Goal: Task Accomplishment & Management: Manage account settings

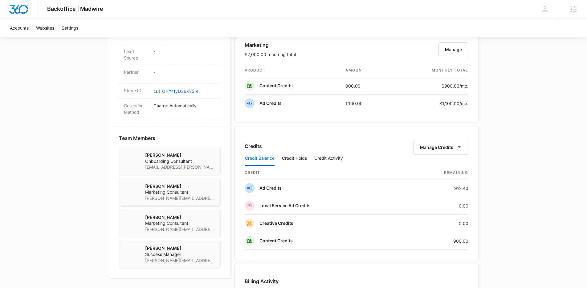
scroll to position [369, 0]
click at [455, 147] on button "Manage Credits" at bounding box center [441, 146] width 55 height 15
click at [438, 164] on div "Transfer Credits" at bounding box center [438, 166] width 32 height 4
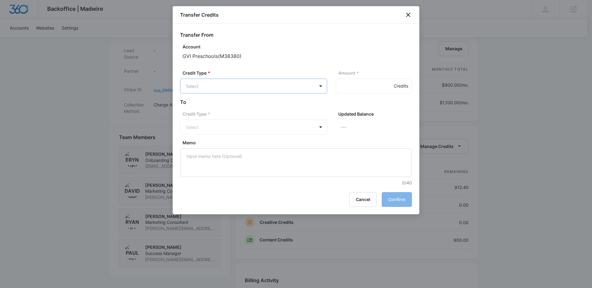
click at [231, 86] on body "Backoffice | Madwire Apps Settings Paul Richardson paul.richardson@madwire.com …" at bounding box center [296, 55] width 592 height 849
click at [231, 110] on p "Ad Credits (912.40 Credits)" at bounding box center [230, 109] width 56 height 6
click at [344, 86] on input "Amount *" at bounding box center [374, 86] width 76 height 15
type input "500"
click at [256, 127] on body "Backoffice | Madwire Apps Settings Paul Richardson paul.richardson@madwire.com …" at bounding box center [296, 55] width 592 height 849
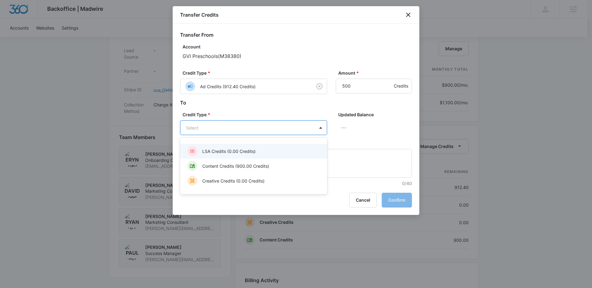
click at [225, 153] on p "LSA Credits (0.00 Credits)" at bounding box center [228, 151] width 53 height 6
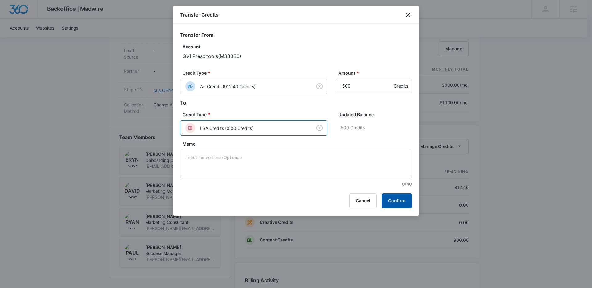
click at [392, 200] on button "Confirm" at bounding box center [397, 200] width 30 height 15
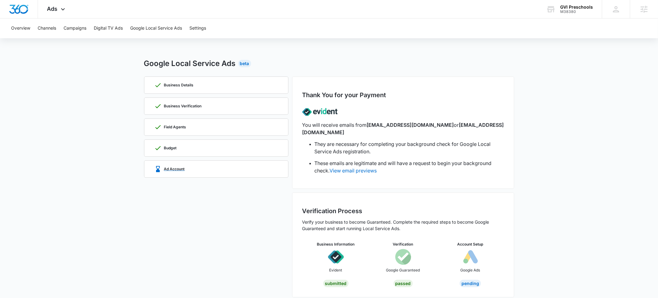
click at [179, 167] on p "Ad Account" at bounding box center [174, 169] width 21 height 4
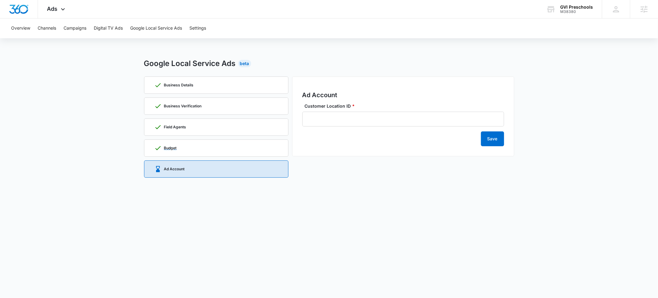
click at [182, 149] on div "Budget" at bounding box center [216, 148] width 124 height 17
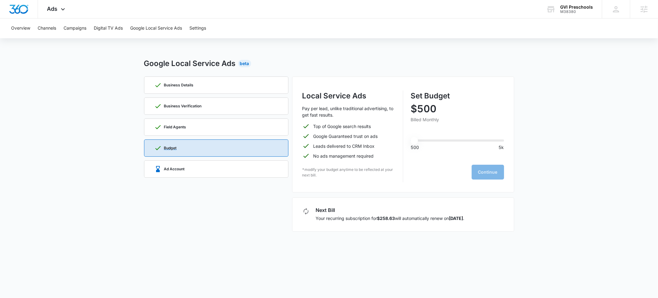
type input "500"
click at [178, 85] on p "Business Details" at bounding box center [179, 85] width 30 height 4
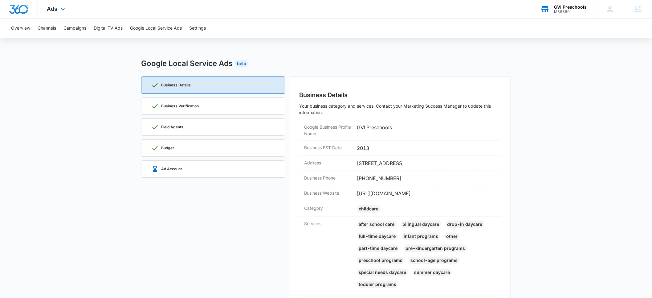
click at [563, 7] on div "GVI Preschools" at bounding box center [571, 7] width 33 height 5
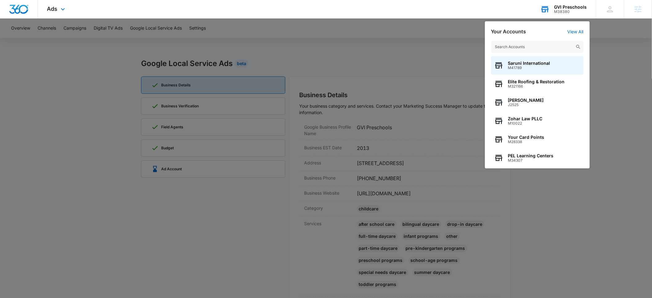
click at [522, 45] on input "text" at bounding box center [538, 47] width 93 height 12
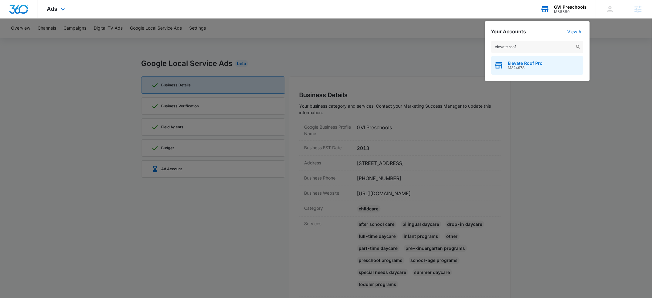
type input "elevate roof"
click at [531, 68] on span "M324978" at bounding box center [525, 68] width 35 height 4
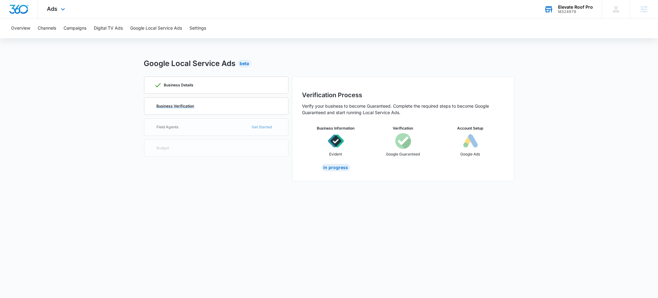
click at [172, 106] on p "Business Verification" at bounding box center [176, 106] width 38 height 4
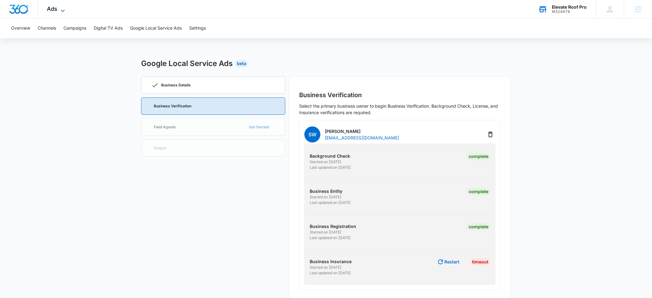
click at [54, 10] on span "Ads" at bounding box center [52, 9] width 10 height 6
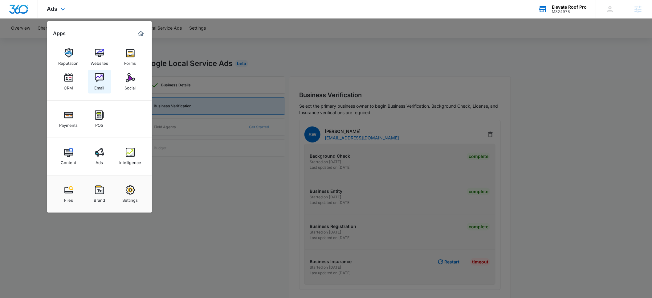
click at [104, 78] on link "Email" at bounding box center [99, 81] width 23 height 23
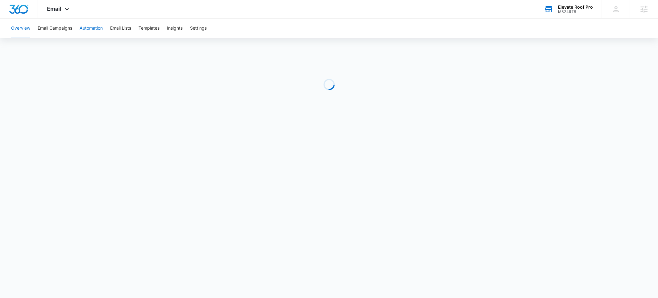
click at [94, 30] on button "Automation" at bounding box center [91, 29] width 23 height 20
click at [57, 11] on span "Email" at bounding box center [54, 9] width 14 height 6
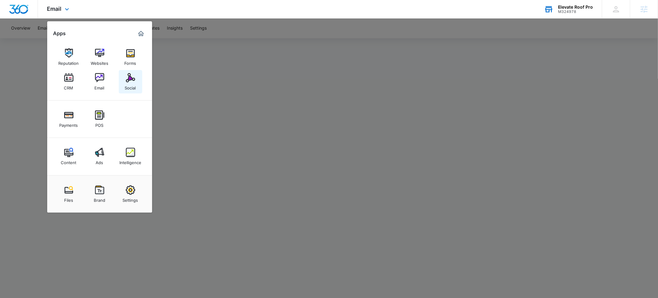
click at [136, 80] on link "Social" at bounding box center [130, 81] width 23 height 23
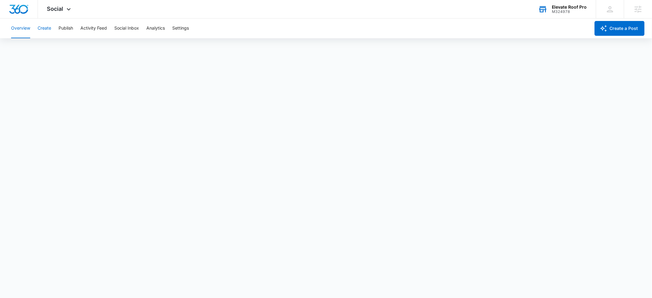
click at [42, 31] on button "Create" at bounding box center [45, 29] width 14 height 20
click at [64, 50] on button "Approvals" at bounding box center [60, 47] width 21 height 17
click at [63, 27] on button "Publish" at bounding box center [66, 29] width 14 height 20
click at [42, 29] on button "Create" at bounding box center [45, 29] width 14 height 20
click at [65, 30] on button "Publish" at bounding box center [66, 29] width 14 height 20
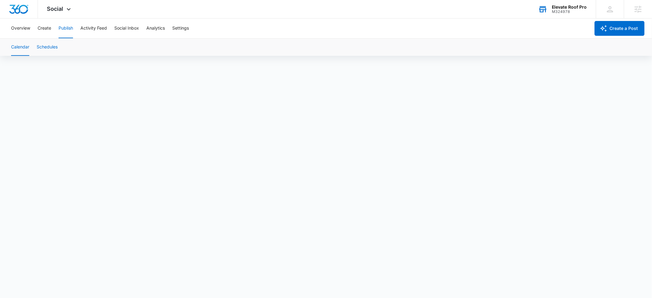
click at [39, 47] on button "Schedules" at bounding box center [47, 47] width 21 height 17
click at [20, 48] on button "Calendar" at bounding box center [20, 47] width 18 height 17
click at [43, 31] on button "Create" at bounding box center [45, 29] width 14 height 20
click at [61, 51] on button "Approvals" at bounding box center [60, 47] width 21 height 17
click at [562, 6] on div "Elevate Roof Pro" at bounding box center [570, 7] width 35 height 5
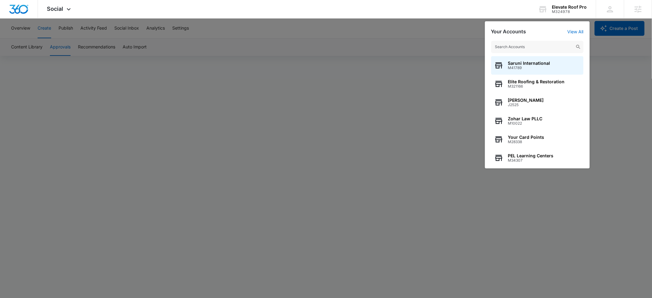
click at [533, 44] on input "text" at bounding box center [538, 47] width 93 height 12
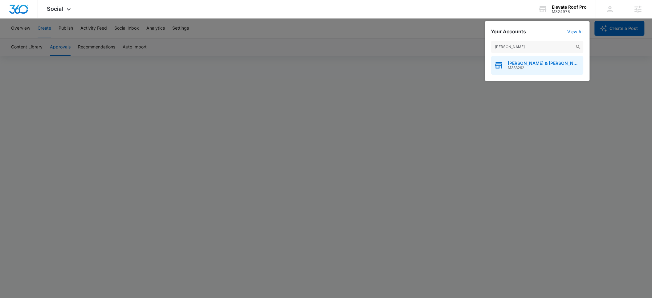
type input "drucker"
click at [527, 64] on span "Drucker & Mattia PLLC" at bounding box center [544, 63] width 72 height 5
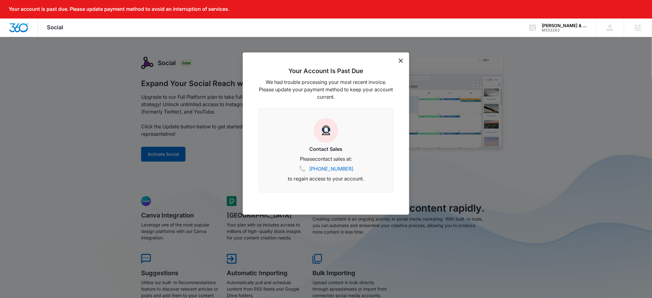
click at [401, 61] on icon "dismiss this dialog" at bounding box center [401, 61] width 4 height 4
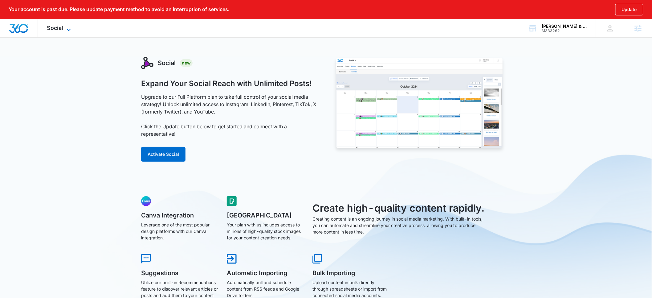
click at [50, 27] on span "Social" at bounding box center [55, 28] width 16 height 6
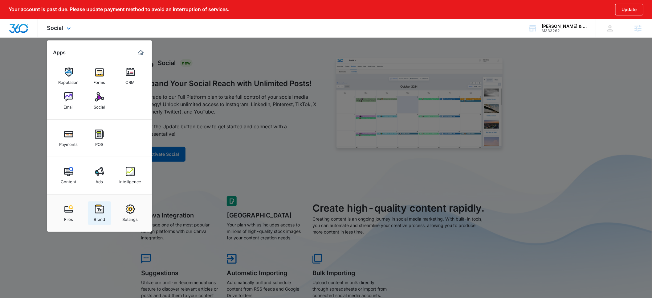
click at [97, 210] on img at bounding box center [99, 208] width 9 height 9
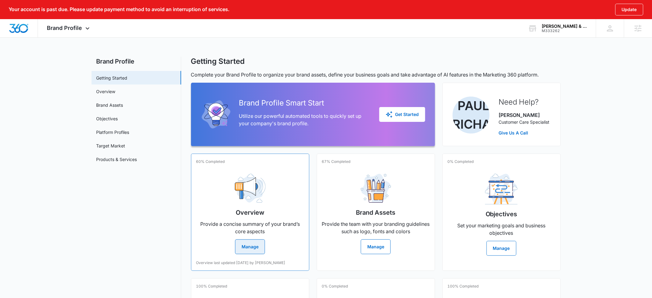
click at [250, 247] on button "Manage" at bounding box center [250, 246] width 30 height 15
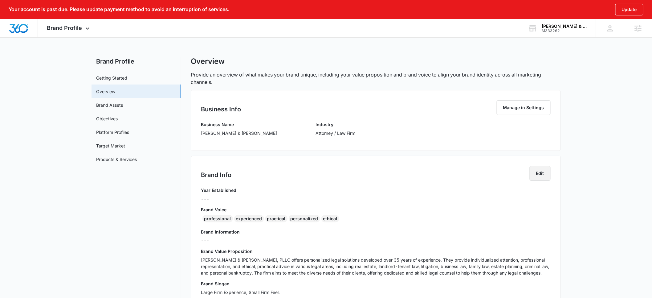
click at [542, 175] on button "Edit" at bounding box center [540, 173] width 21 height 15
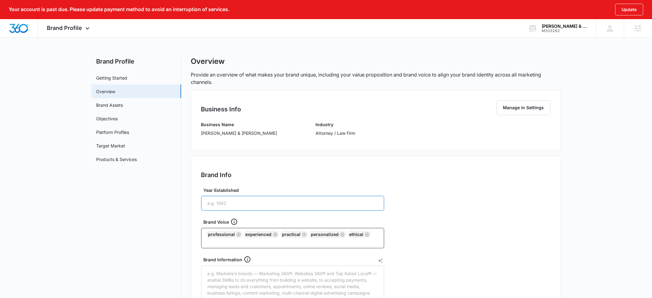
click at [256, 204] on input "Year Established" at bounding box center [292, 203] width 183 height 15
type input "2019"
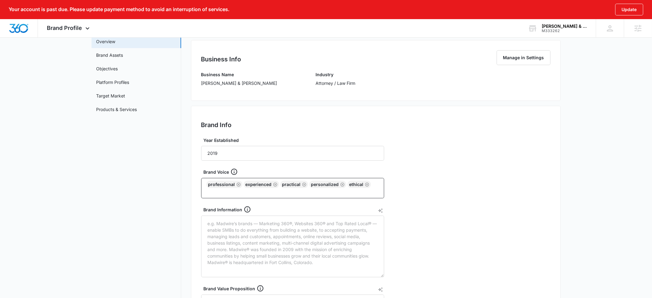
scroll to position [130, 0]
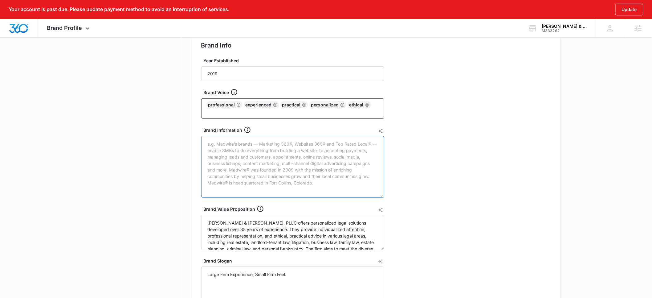
click at [224, 158] on textarea "Brand Information" at bounding box center [292, 167] width 183 height 62
paste textarea "The brand identity of Drucker & Mattia, PLLC communicates a reassuring blend of…"
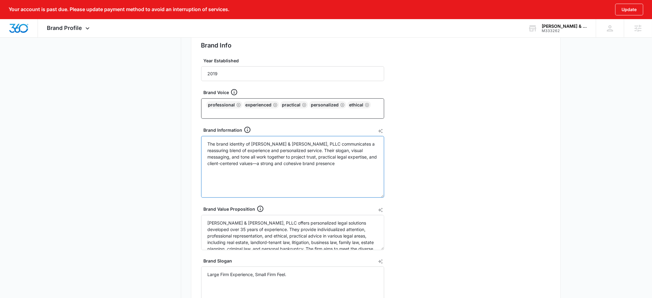
drag, startPoint x: 300, startPoint y: 163, endPoint x: 200, endPoint y: 164, distance: 99.6
click at [200, 164] on div "Brand Info Edit Year Established 2019 Brand Voice professional experienced prac…" at bounding box center [376, 180] width 370 height 309
type textarea "The brand identity of Drucker & Mattia, PLLC communicates a reassuring blend of…"
click at [419, 173] on div "Brand Info Edit Year Established 2019 Brand Voice professional experienced prac…" at bounding box center [376, 180] width 370 height 309
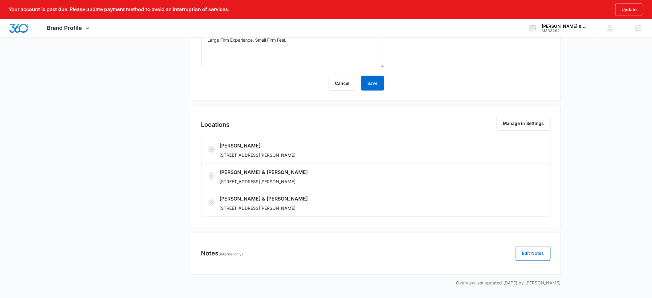
scroll to position [364, 0]
click at [380, 85] on button "Save" at bounding box center [372, 83] width 23 height 15
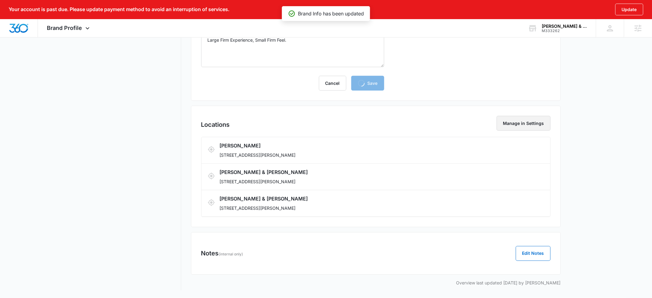
click at [531, 122] on button "Manage in Settings" at bounding box center [524, 123] width 54 height 15
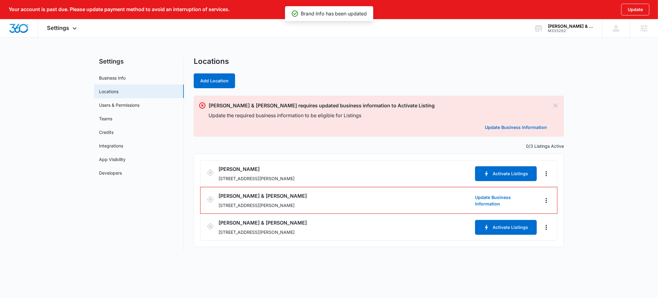
click at [209, 115] on p "Update the required business information to be eligible for Listings" at bounding box center [377, 115] width 338 height 7
click at [547, 173] on icon "Actions" at bounding box center [545, 173] width 7 height 7
click at [550, 189] on link "Edit" at bounding box center [553, 190] width 8 height 5
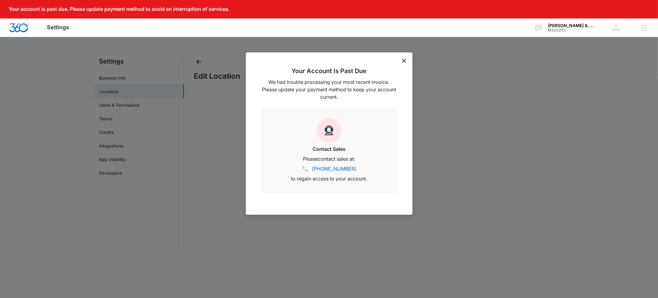
click at [404, 62] on div "Your Account Is Past Due We had trouble processing your most recent invoice. Pl…" at bounding box center [329, 133] width 167 height 162
select select "[US_STATE]"
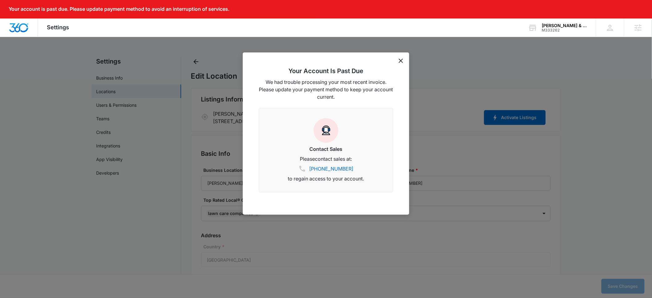
click at [401, 60] on icon "dismiss this dialog" at bounding box center [401, 61] width 4 height 4
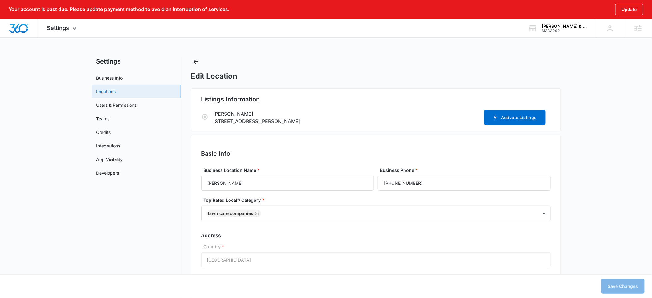
click at [109, 88] on link "Locations" at bounding box center [106, 91] width 19 height 6
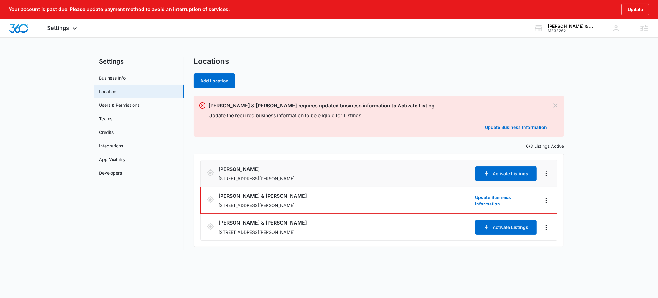
click at [209, 173] on icon at bounding box center [210, 172] width 7 height 7
click at [545, 174] on icon "Actions" at bounding box center [545, 173] width 7 height 7
click at [548, 228] on icon "Actions" at bounding box center [545, 227] width 7 height 7
click at [548, 202] on icon "Actions" at bounding box center [545, 200] width 7 height 7
click at [580, 195] on main "Settings Business Info Locations Users & Permissions Teams Credits Integrations…" at bounding box center [329, 157] width 658 height 201
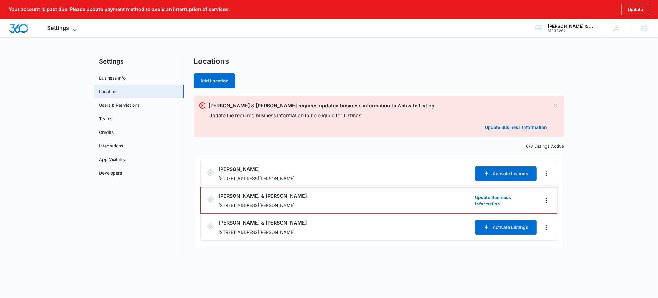
click at [68, 27] on span "Settings" at bounding box center [58, 28] width 22 height 6
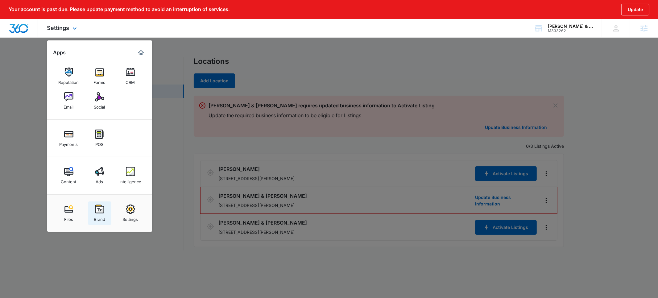
click at [100, 208] on img at bounding box center [99, 208] width 9 height 9
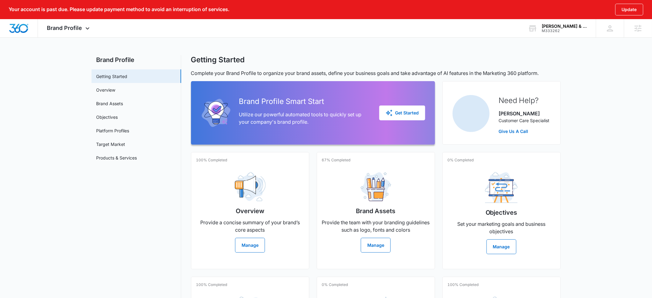
scroll to position [7, 0]
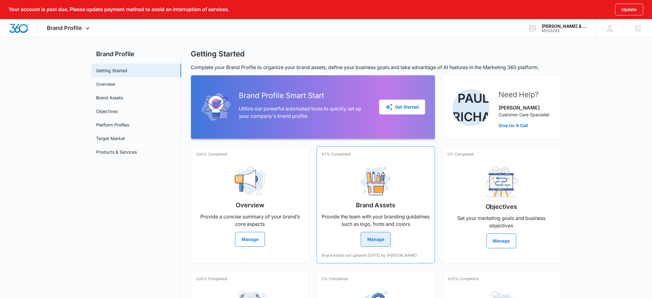
click at [374, 237] on button "Manage" at bounding box center [376, 239] width 30 height 15
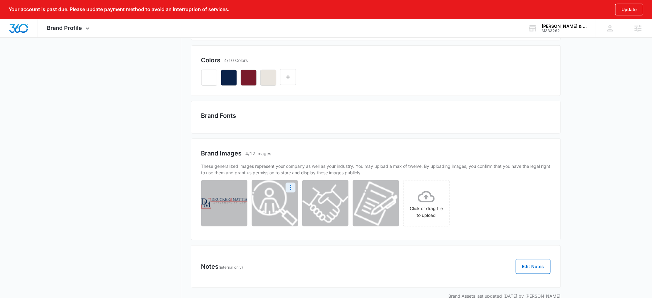
scroll to position [158, 0]
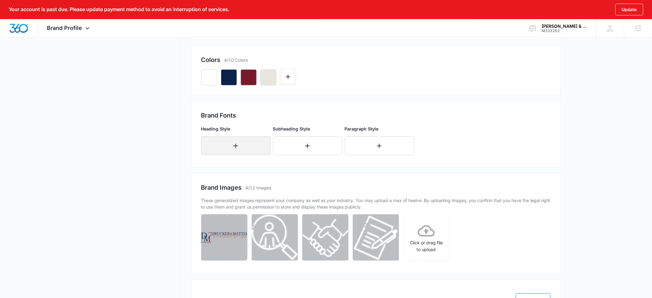
click at [237, 147] on icon "button" at bounding box center [235, 145] width 7 height 7
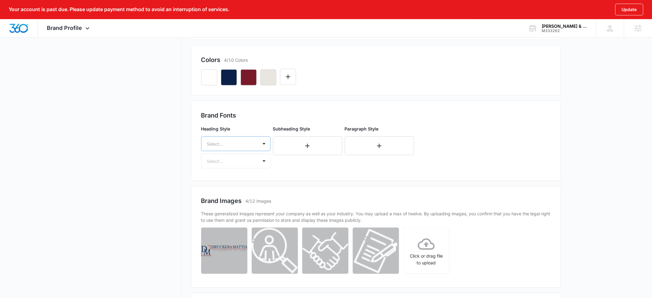
click at [237, 145] on div at bounding box center [228, 144] width 43 height 8
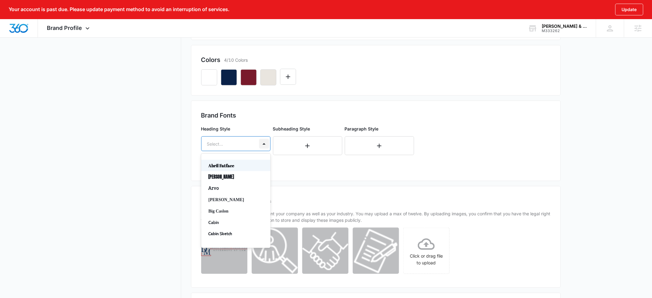
click at [264, 143] on div at bounding box center [264, 144] width 10 height 10
click at [231, 179] on p "Baskerville" at bounding box center [235, 179] width 53 height 6
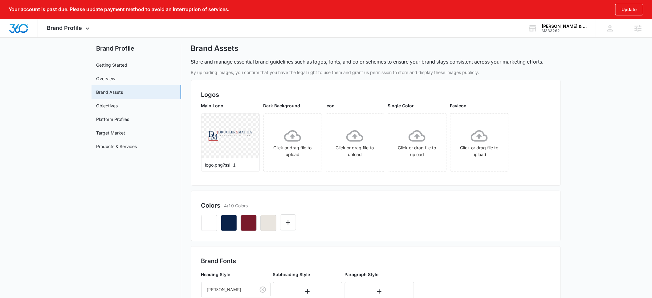
scroll to position [0, 0]
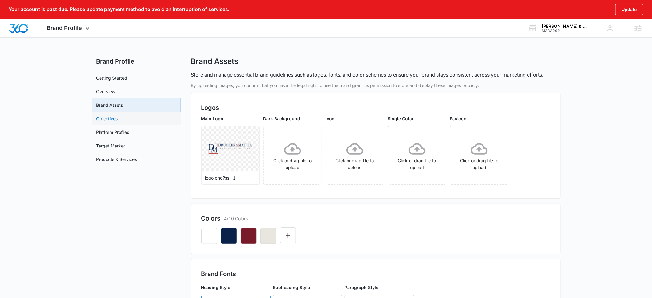
click at [109, 117] on link "Objectives" at bounding box center [108, 118] width 22 height 6
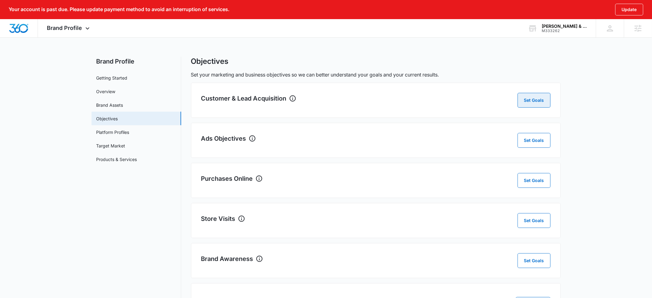
click at [527, 102] on button "Set Goals" at bounding box center [534, 100] width 33 height 15
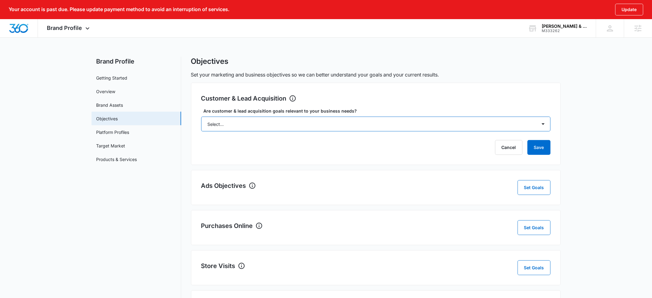
click at [343, 120] on select "Select... Yes No Yes, but don't currently have the data" at bounding box center [376, 124] width 350 height 15
select select "yes, but later"
click at [201, 117] on select "Select... Yes No Yes, but don't currently have the data" at bounding box center [376, 124] width 350 height 15
click at [536, 147] on button "Save" at bounding box center [539, 147] width 23 height 15
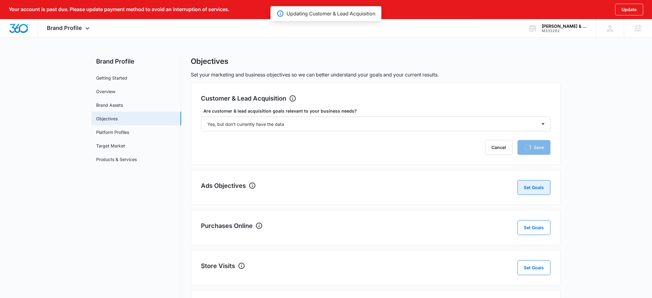
click at [530, 191] on button "Set Goals" at bounding box center [534, 187] width 33 height 15
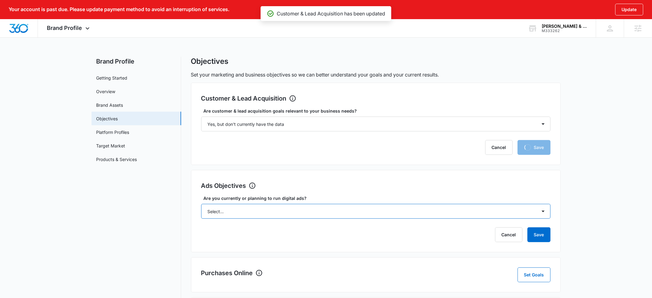
click at [413, 212] on select "Select... Yes No Yes, but don't currently have the data" at bounding box center [376, 211] width 350 height 15
select select "no"
click at [201, 204] on select "Select... Yes No Yes, but don't currently have the data" at bounding box center [376, 211] width 350 height 15
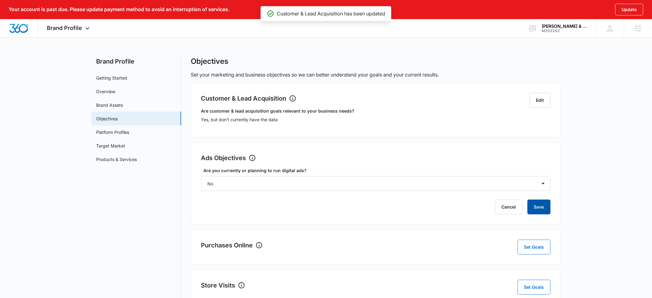
click at [542, 205] on button "Save" at bounding box center [539, 207] width 23 height 15
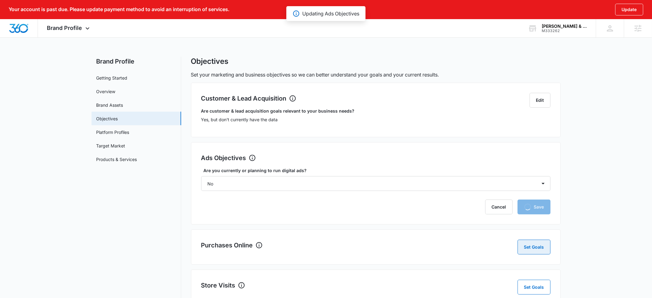
click at [527, 245] on button "Set Goals" at bounding box center [534, 247] width 33 height 15
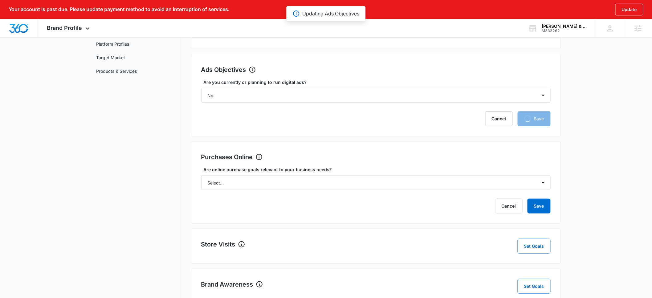
scroll to position [98, 0]
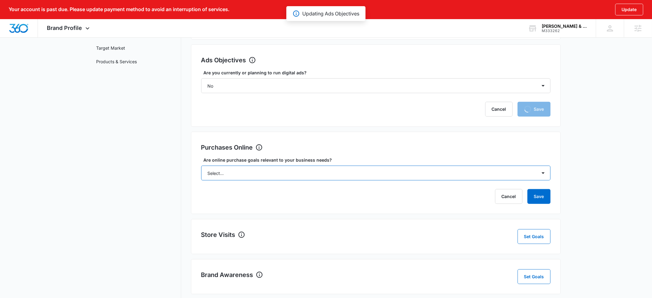
click at [263, 175] on select "Select... Yes No Yes, but don't currently have the data" at bounding box center [376, 173] width 350 height 15
select select "no"
click at [201, 166] on select "Select... Yes No Yes, but don't currently have the data" at bounding box center [376, 173] width 350 height 15
click at [540, 197] on div "Customer & Lead Acquisition Edit Are customer & lead acquisition goals relevant…" at bounding box center [376, 169] width 370 height 368
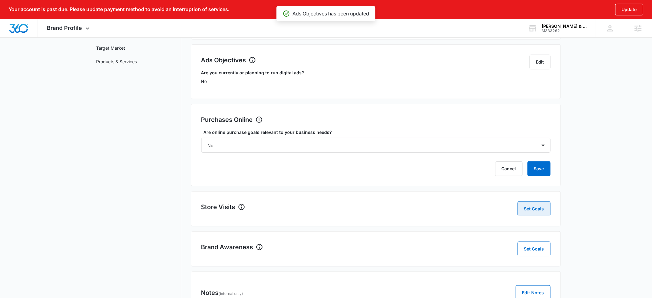
click at [531, 210] on button "Set Goals" at bounding box center [534, 208] width 33 height 15
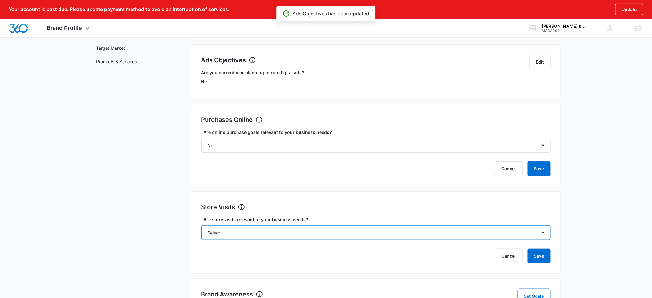
click at [301, 236] on select "Select... Yes No Yes, but don't currently have the data" at bounding box center [376, 232] width 350 height 15
select select "no"
click at [201, 225] on select "Select... Yes No Yes, but don't currently have the data" at bounding box center [376, 232] width 350 height 15
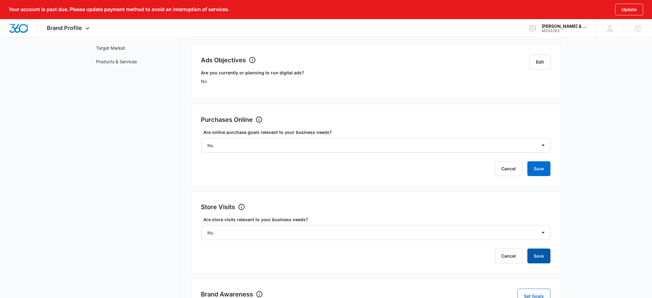
click at [532, 253] on button "Save" at bounding box center [539, 256] width 23 height 15
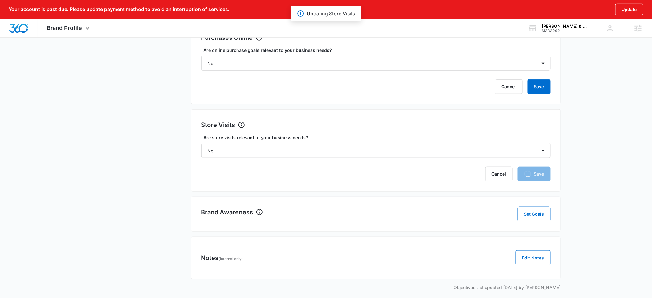
scroll to position [184, 0]
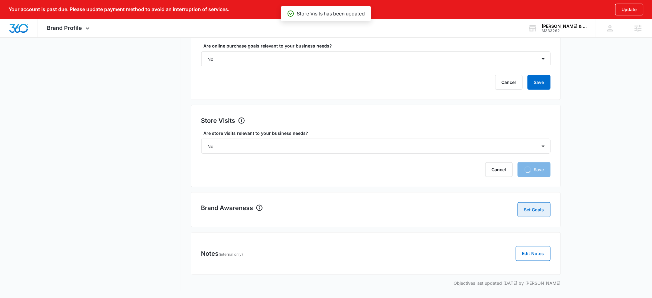
click at [525, 211] on button "Set Goals" at bounding box center [534, 209] width 33 height 15
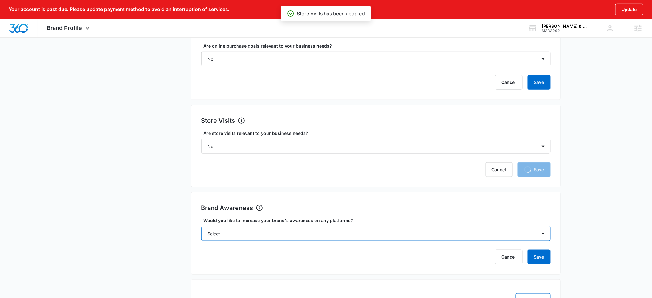
click at [364, 234] on select "Select... Yes No" at bounding box center [376, 233] width 350 height 15
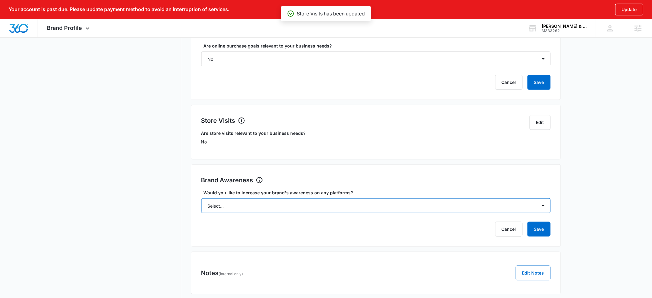
select select "yes"
click at [201, 198] on select "Select... Yes No" at bounding box center [376, 205] width 350 height 15
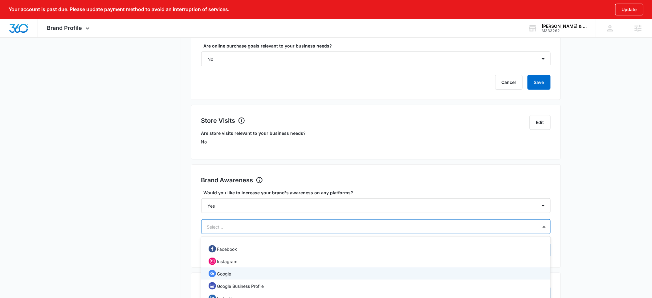
click at [330, 230] on div "Google, 3 of 12. 12 results available. Use Up and Down to choose options, press…" at bounding box center [376, 226] width 350 height 15
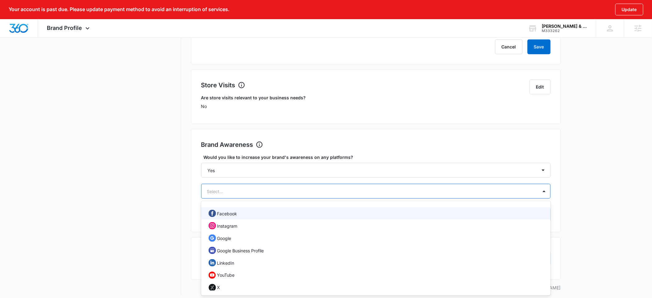
click at [237, 216] on p "Facebook" at bounding box center [227, 213] width 20 height 6
click at [234, 225] on p "Instagram" at bounding box center [227, 226] width 20 height 6
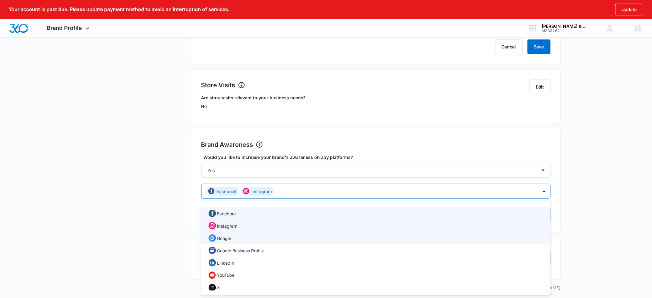
click at [231, 237] on p "Google" at bounding box center [224, 238] width 14 height 6
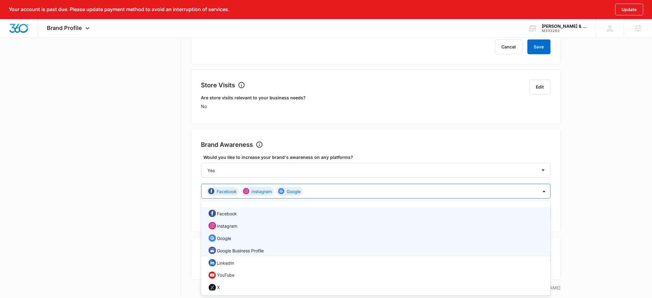
click at [230, 249] on p "Google Business Profile" at bounding box center [240, 250] width 47 height 6
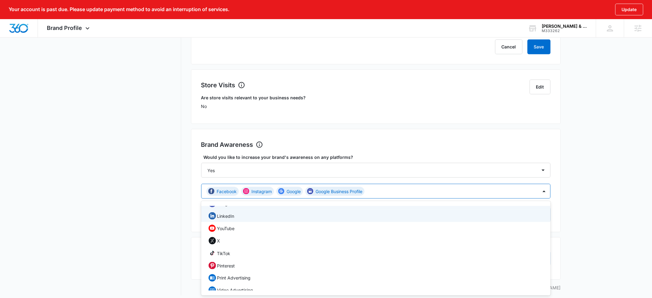
click at [227, 216] on p "LinkedIn" at bounding box center [225, 216] width 17 height 6
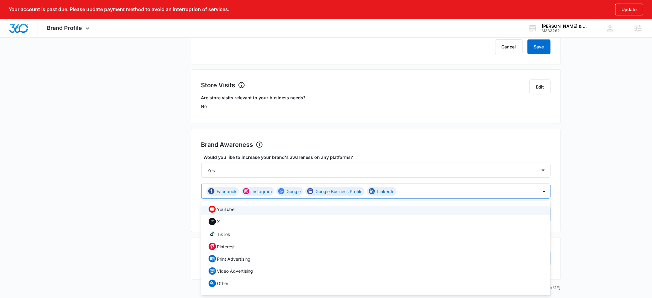
click at [585, 187] on main "Brand Profile Getting Started Overview Brand Assets Objectives Platform Profile…" at bounding box center [326, 70] width 652 height 466
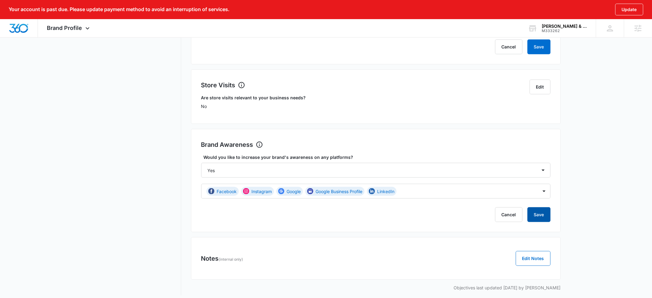
click at [542, 216] on button "Save" at bounding box center [539, 214] width 23 height 15
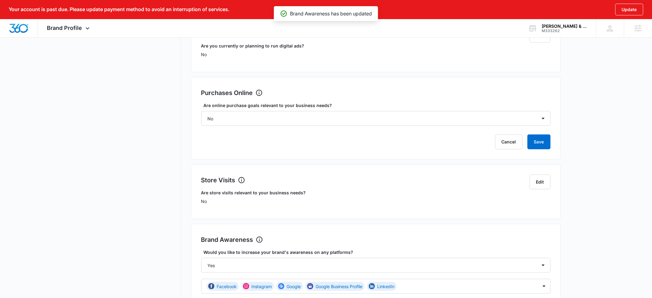
scroll to position [119, 0]
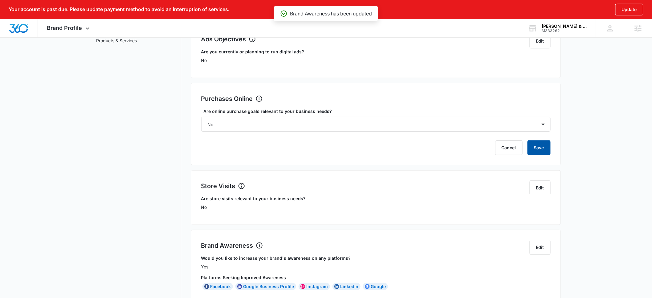
click at [537, 150] on button "Save" at bounding box center [539, 147] width 23 height 15
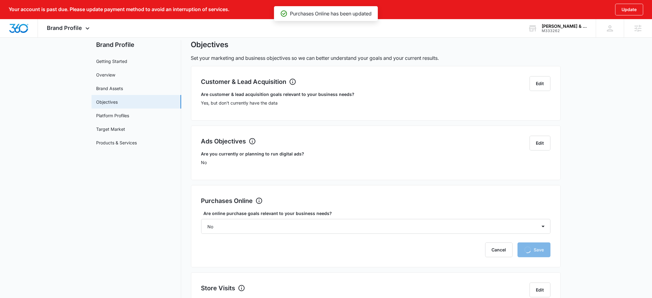
scroll to position [0, 0]
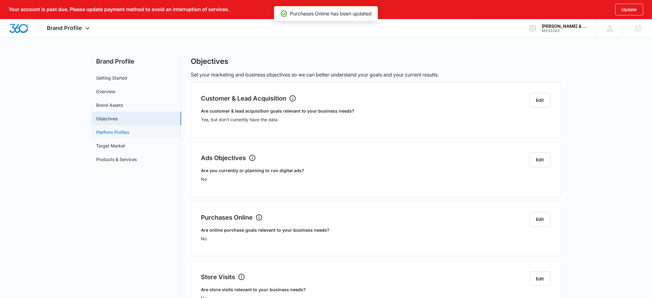
click at [109, 133] on link "Platform Profiles" at bounding box center [113, 132] width 33 height 6
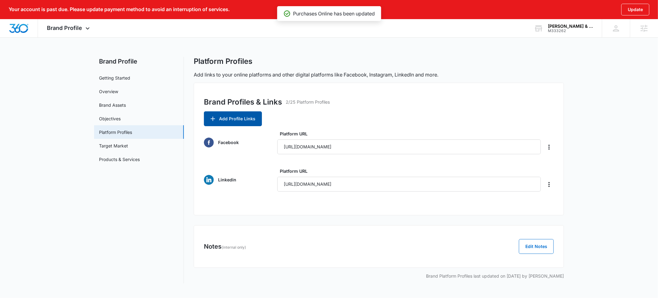
click at [226, 117] on button "Add Profile Links" at bounding box center [233, 118] width 58 height 15
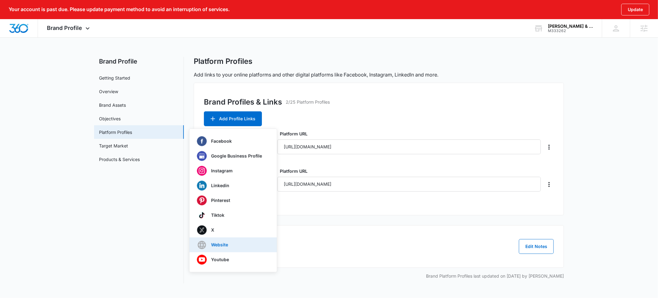
click at [217, 245] on p "Website" at bounding box center [219, 245] width 17 height 4
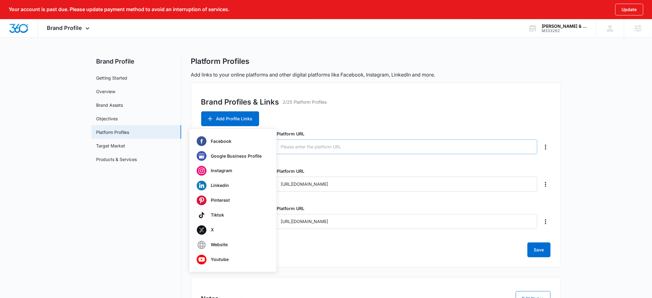
click at [298, 147] on input "Platform URL" at bounding box center [406, 146] width 263 height 15
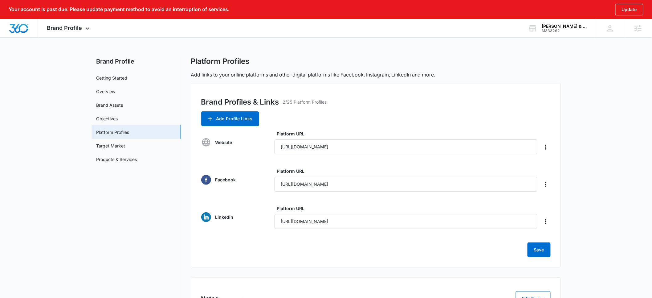
type input "https://druckermattialaw.com/"
drag, startPoint x: 388, startPoint y: 222, endPoint x: 250, endPoint y: 222, distance: 137.2
click at [250, 222] on div "Linkedin Platform URL https://druckermattialaw.com/linkedin/" at bounding box center [376, 217] width 350 height 24
paste input "www.linkedin.com/company/drucker-mattia-pllc"
type input "https://www.linkedin.com/company/drucker-mattia-pllc/"
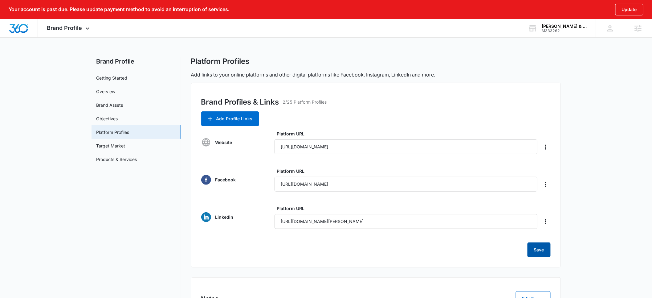
click at [536, 248] on button "Save" at bounding box center [539, 249] width 23 height 15
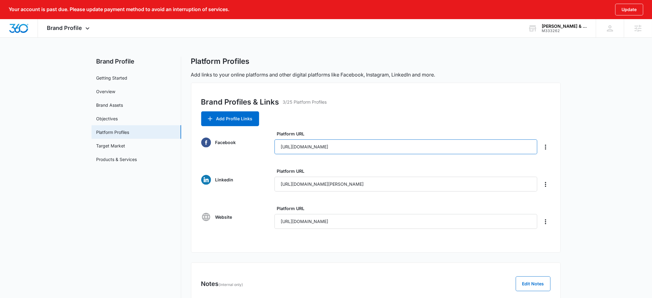
drag, startPoint x: 394, startPoint y: 144, endPoint x: 259, endPoint y: 144, distance: 134.4
click at [259, 144] on div "Facebook Platform URL https://druckermattialaw.com/facebook/" at bounding box center [376, 142] width 350 height 24
paste input "www.facebook.com/druckermattialaw"
type input "https://www.facebook.com/druckermattialaw/"
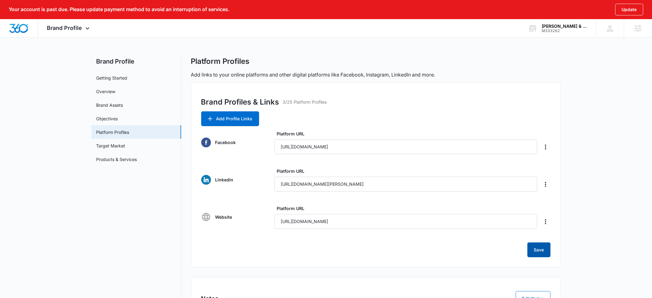
click at [537, 253] on button "Save" at bounding box center [539, 249] width 23 height 15
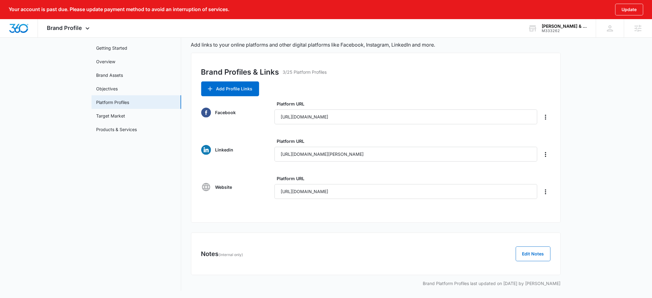
scroll to position [17, 0]
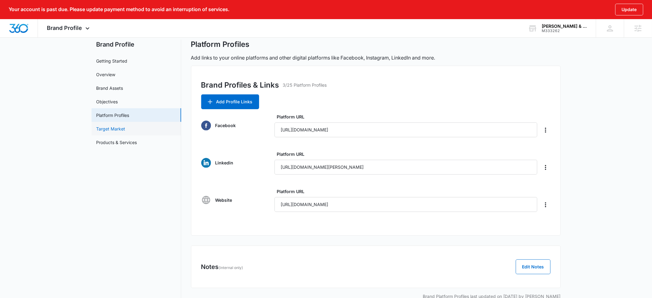
click at [114, 127] on link "Target Market" at bounding box center [111, 128] width 29 height 6
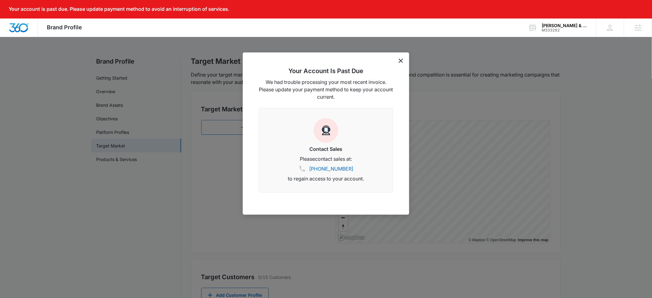
click at [402, 63] on icon "dismiss this dialog" at bounding box center [401, 61] width 4 height 4
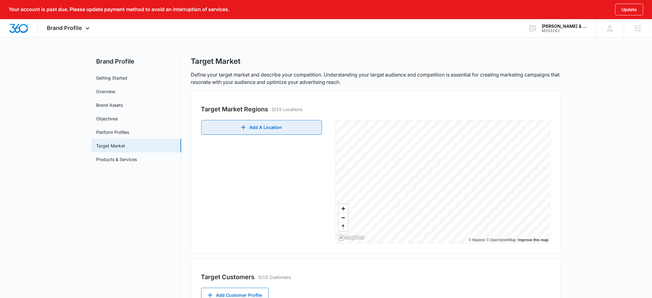
click at [254, 128] on button "Add A Location" at bounding box center [261, 127] width 121 height 15
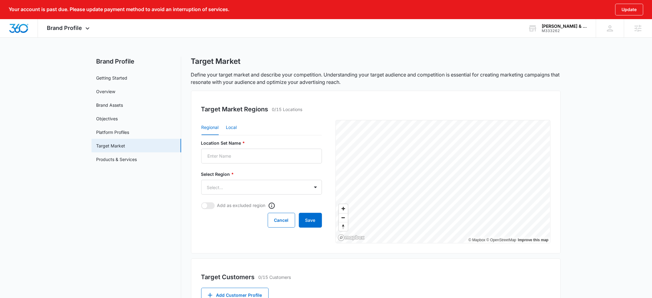
click at [232, 129] on button "Local" at bounding box center [231, 127] width 11 height 15
click at [223, 155] on input "Location Set Name *" at bounding box center [261, 156] width 121 height 15
paste input "[PERSON_NAME][GEOGRAPHIC_DATA], [US_STATE]"
type input "[PERSON_NAME][GEOGRAPHIC_DATA], [US_STATE]"
click at [227, 185] on input "Postal Code or City, State *" at bounding box center [234, 187] width 67 height 15
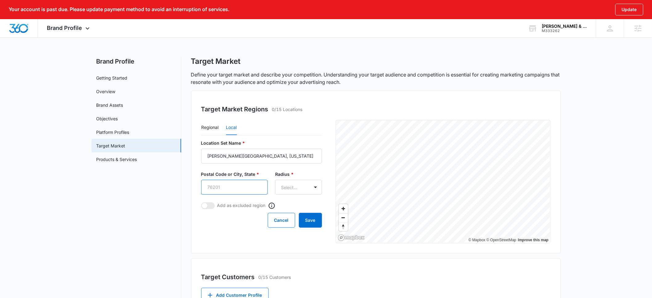
paste input "[PERSON_NAME][GEOGRAPHIC_DATA], [US_STATE]"
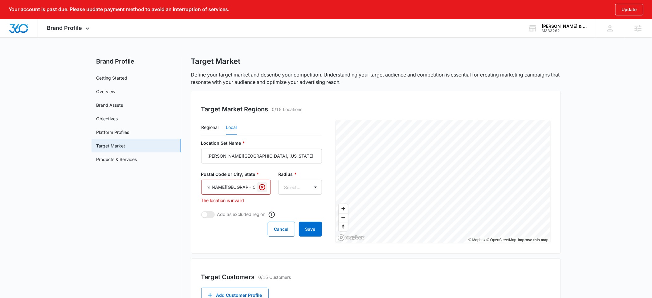
scroll to position [0, 16]
drag, startPoint x: 248, startPoint y: 188, endPoint x: 232, endPoint y: 187, distance: 16.4
click at [232, 187] on input "[PERSON_NAME][GEOGRAPHIC_DATA], [US_STATE]" at bounding box center [236, 187] width 70 height 15
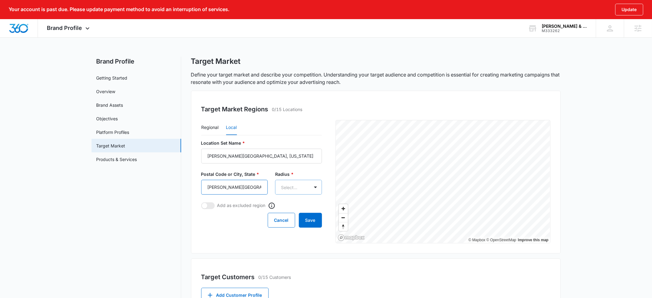
type input "[PERSON_NAME][GEOGRAPHIC_DATA], [GEOGRAPHIC_DATA]"
click at [285, 189] on body "Your account is past due. Please update payment method to avoid an interruption…" at bounding box center [326, 222] width 652 height 445
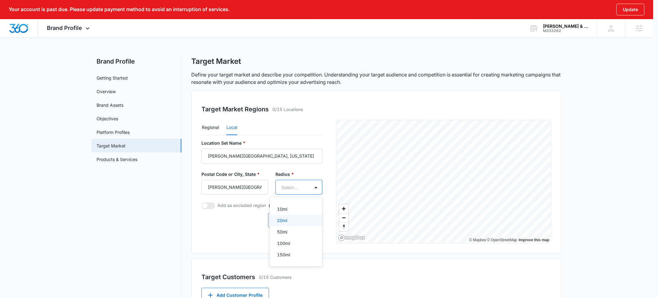
click at [285, 220] on p "20mi" at bounding box center [282, 220] width 10 height 6
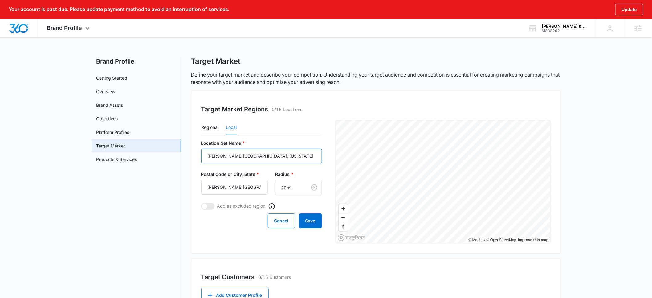
drag, startPoint x: 242, startPoint y: 156, endPoint x: 185, endPoint y: 156, distance: 57.4
click at [185, 156] on div "Brand Profile Getting Started Overview Brand Assets Objectives Platform Profile…" at bounding box center [327, 247] width 470 height 381
drag, startPoint x: 258, startPoint y: 155, endPoint x: 238, endPoint y: 156, distance: 20.4
click at [238, 156] on input "Long Island, New York" at bounding box center [261, 156] width 121 height 15
drag, startPoint x: 255, startPoint y: 154, endPoint x: 204, endPoint y: 154, distance: 51.5
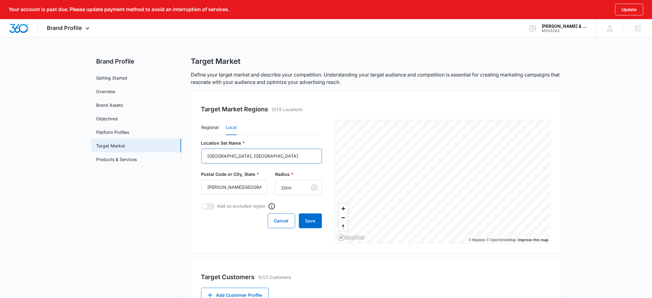
click at [204, 154] on input "Long Island, NY" at bounding box center [261, 156] width 121 height 15
type input "Long Island, NY"
drag, startPoint x: 257, startPoint y: 189, endPoint x: 194, endPoint y: 187, distance: 63.2
click at [194, 187] on div "Target Market Regions 0/15 Locations Regional Local Location Set Name * Long Is…" at bounding box center [376, 172] width 370 height 163
paste input "Long Island"
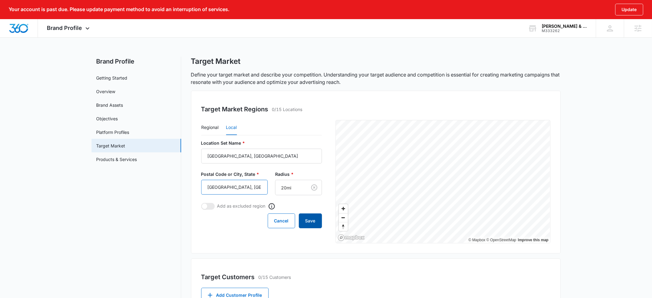
type input "Long Island, NY"
click at [306, 218] on button "Save" at bounding box center [310, 220] width 23 height 15
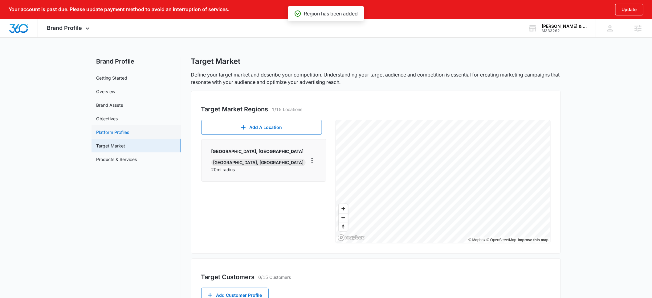
click at [115, 134] on link "Platform Profiles" at bounding box center [113, 132] width 33 height 6
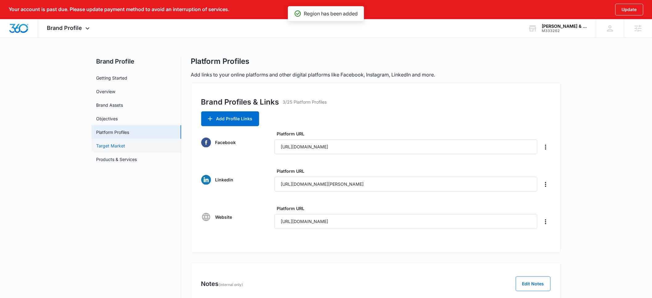
click at [114, 146] on link "Target Market" at bounding box center [111, 145] width 29 height 6
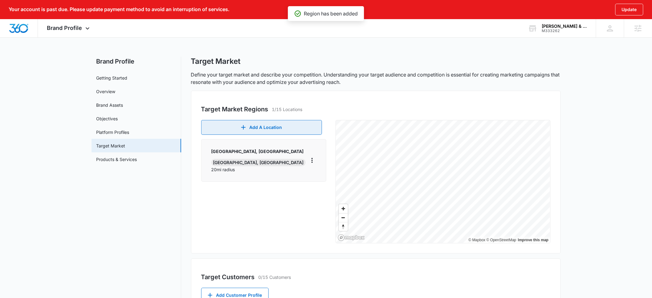
click at [271, 130] on button "Add A Location" at bounding box center [261, 127] width 121 height 15
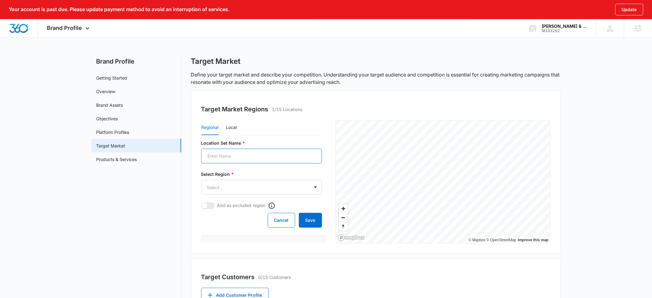
click at [229, 157] on input "Location Set Name *" at bounding box center [261, 156] width 121 height 15
paste input "Long Island, NY"
type input "Long Island, NY"
click at [224, 184] on body "Your account is past due. Please update payment method to avoid an interruption…" at bounding box center [326, 227] width 652 height 455
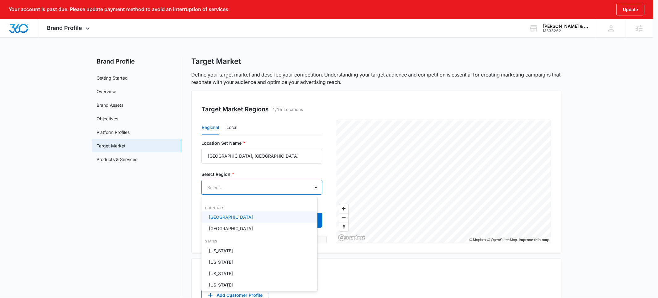
paste input "Long Island, NY"
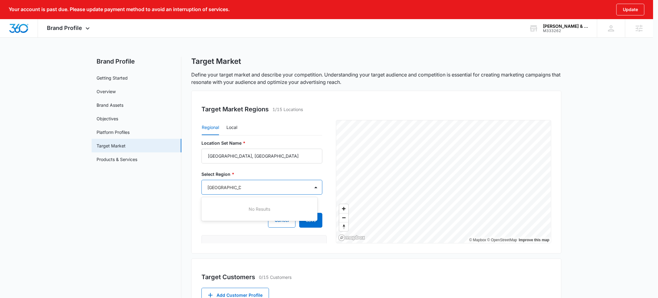
drag, startPoint x: 248, startPoint y: 188, endPoint x: 204, endPoint y: 188, distance: 44.7
click at [204, 188] on div at bounding box center [329, 149] width 658 height 298
type input "Long Island, NY"
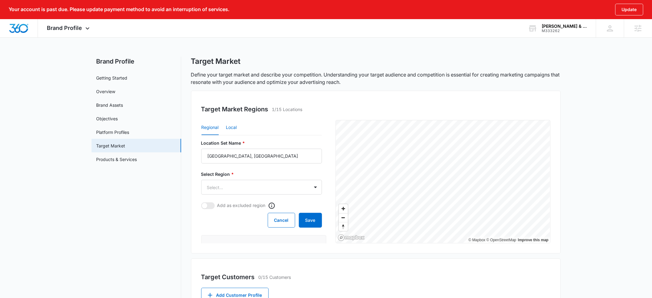
click at [231, 128] on button "Local" at bounding box center [231, 127] width 11 height 15
click at [279, 221] on button "Cancel" at bounding box center [281, 220] width 27 height 15
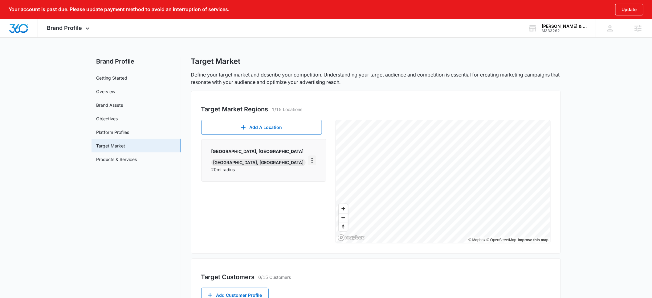
click at [311, 157] on icon "More" at bounding box center [312, 160] width 7 height 7
click at [316, 173] on div "Edit" at bounding box center [327, 174] width 27 height 4
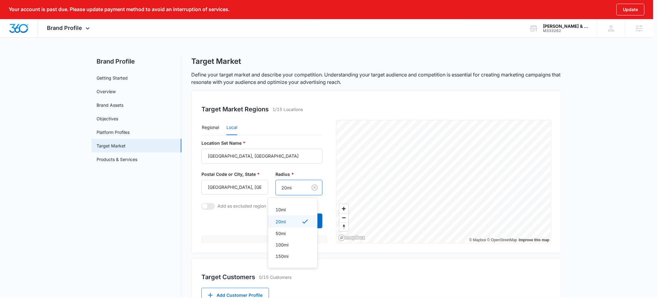
click at [286, 186] on body "Your account is past due. Please update payment method to avoid an interruption…" at bounding box center [329, 149] width 658 height 298
click at [284, 229] on div "50mi" at bounding box center [292, 233] width 49 height 11
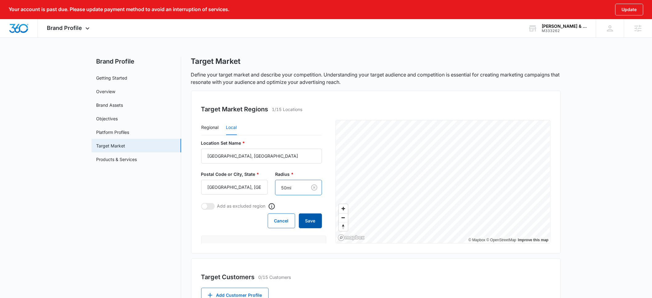
click at [300, 220] on button "Save" at bounding box center [310, 220] width 23 height 15
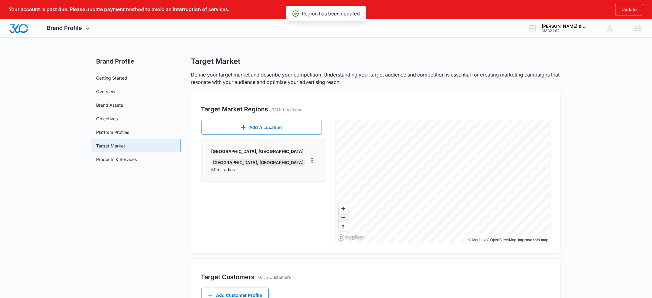
click at [346, 220] on span "Zoom out" at bounding box center [343, 217] width 9 height 9
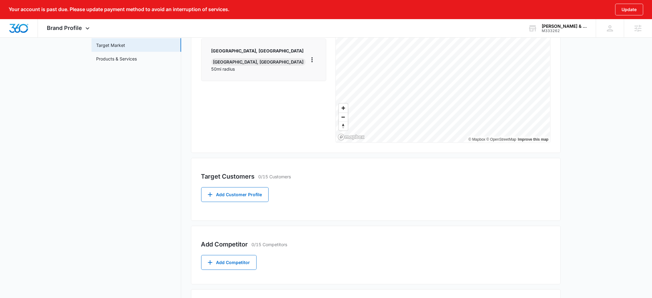
scroll to position [113, 0]
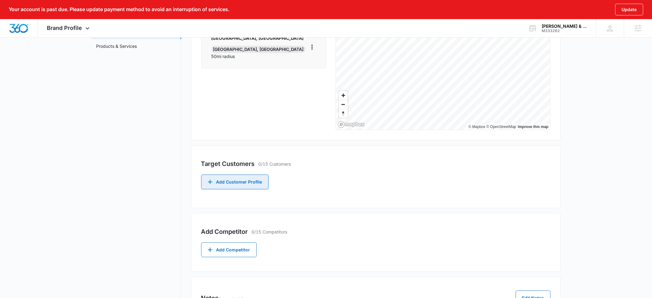
click at [225, 181] on button "Add Customer Profile" at bounding box center [235, 182] width 68 height 15
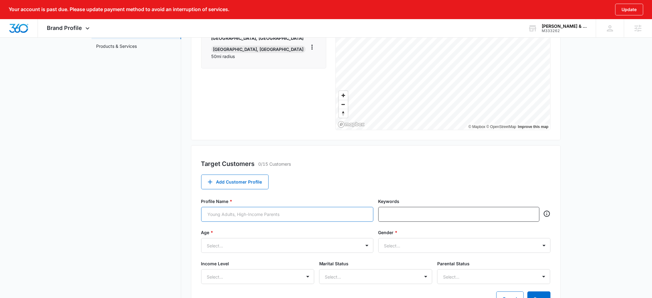
click at [227, 212] on input "Profile Name *" at bounding box center [287, 214] width 172 height 15
type input "Small Business Owners"
click at [390, 212] on input "text" at bounding box center [460, 214] width 150 height 9
type input "small business owner"
click at [354, 245] on div "Select..." at bounding box center [287, 245] width 172 height 15
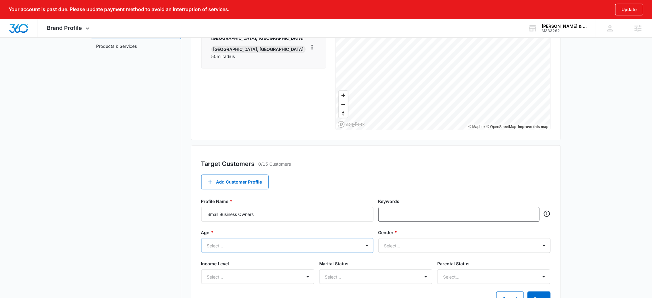
scroll to position [154, 0]
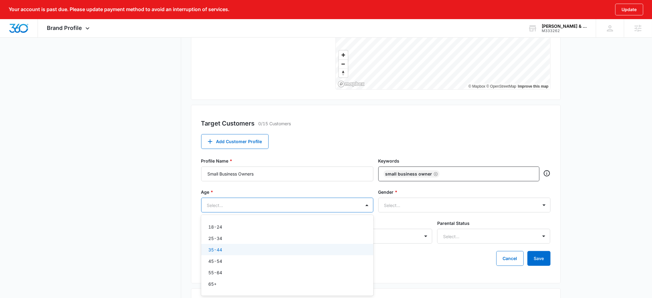
click at [217, 250] on p "35-44" at bounding box center [216, 249] width 14 height 6
click at [215, 260] on p "45-54" at bounding box center [216, 262] width 14 height 6
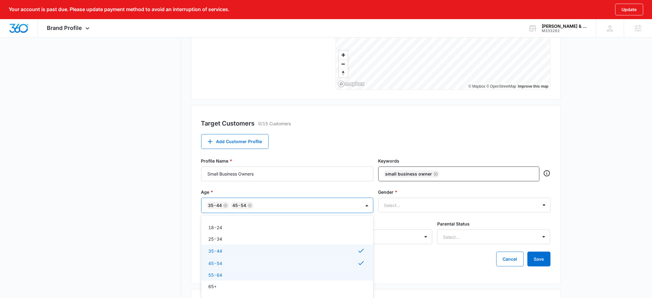
click at [214, 272] on p "55-64" at bounding box center [216, 275] width 14 height 6
click at [212, 284] on p "65+" at bounding box center [213, 287] width 8 height 6
click at [402, 203] on div at bounding box center [458, 205] width 146 height 8
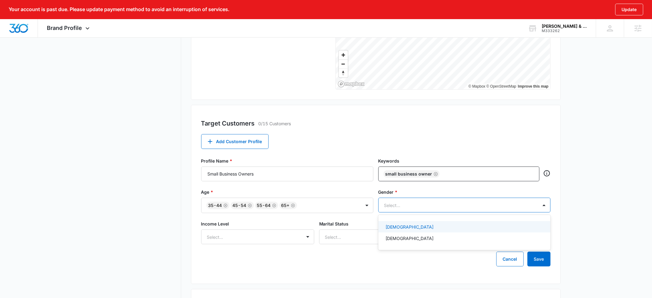
click at [401, 228] on p "Female" at bounding box center [410, 227] width 48 height 6
click at [395, 240] on p "Male" at bounding box center [410, 240] width 48 height 6
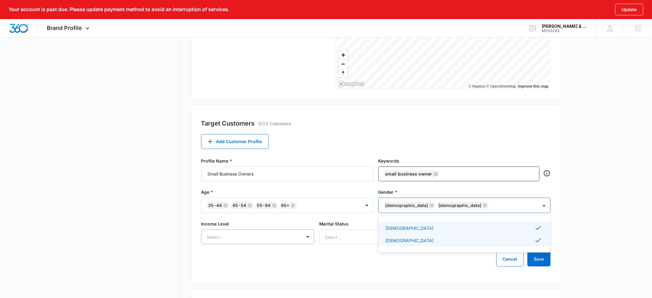
click at [277, 230] on div "Select..." at bounding box center [257, 236] width 113 height 15
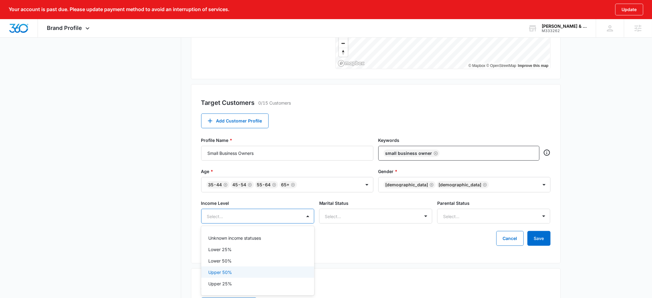
click at [228, 273] on p "Upper 50%" at bounding box center [221, 272] width 24 height 6
click at [227, 284] on p "Upper 25%" at bounding box center [221, 285] width 24 height 6
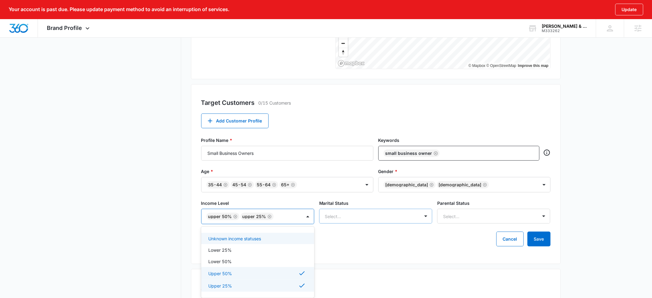
click at [344, 221] on div "Select..." at bounding box center [375, 216] width 113 height 15
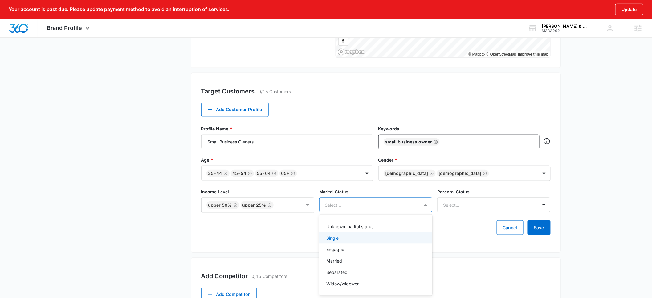
click at [341, 237] on div "Single" at bounding box center [375, 238] width 97 height 6
drag, startPoint x: 340, startPoint y: 252, endPoint x: 339, endPoint y: 260, distance: 8.3
click at [340, 252] on p "Engaged" at bounding box center [336, 251] width 18 height 6
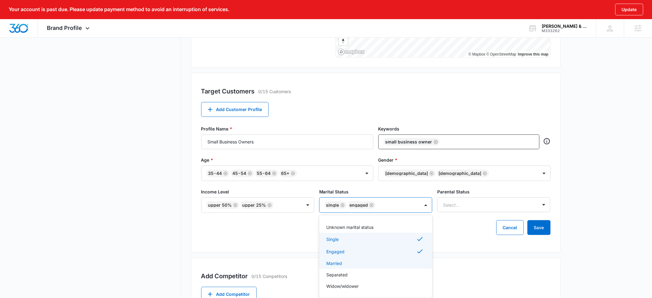
drag, startPoint x: 339, startPoint y: 264, endPoint x: 339, endPoint y: 270, distance: 6.5
click at [339, 264] on p "Married" at bounding box center [335, 263] width 16 height 6
click at [338, 274] on p "Separated" at bounding box center [337, 275] width 21 height 6
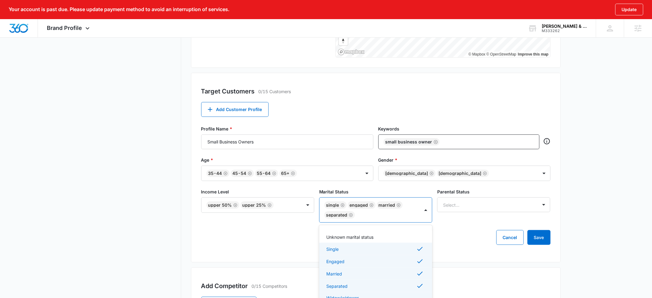
click at [341, 296] on p "Widow/widower" at bounding box center [343, 297] width 32 height 6
click at [346, 239] on p "Unknown marital status" at bounding box center [350, 237] width 47 height 6
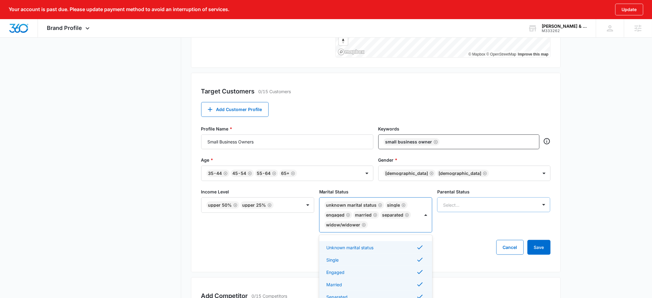
click at [449, 207] on div at bounding box center [486, 205] width 87 height 8
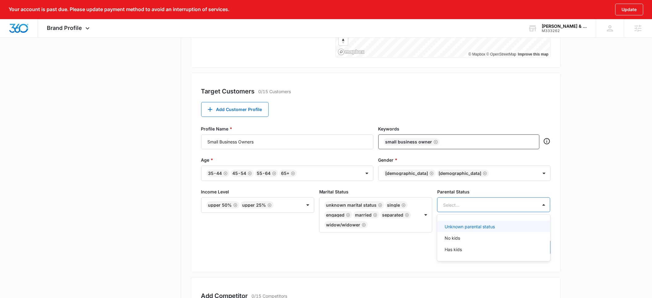
click at [452, 228] on p "Unknown parental status" at bounding box center [470, 226] width 50 height 6
click at [454, 240] on p "No kids" at bounding box center [452, 239] width 15 height 6
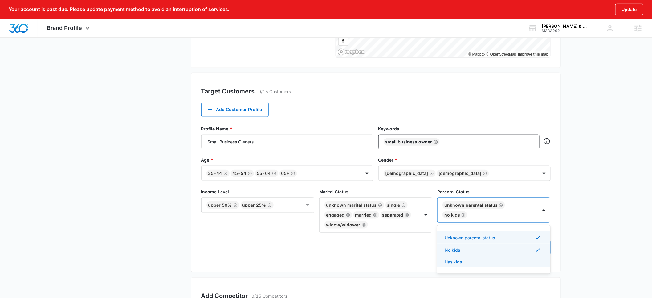
click at [452, 260] on p "Has kids" at bounding box center [453, 261] width 17 height 6
click at [537, 193] on label "Parental Status" at bounding box center [494, 191] width 113 height 6
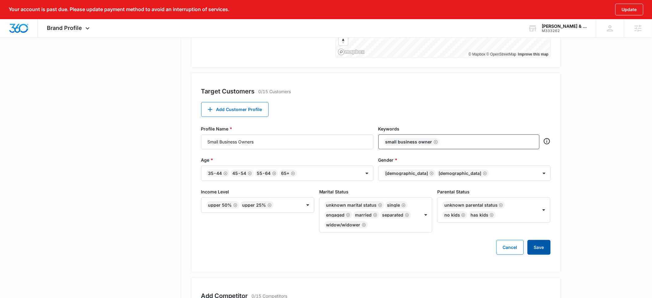
click at [538, 247] on button "Save" at bounding box center [539, 247] width 23 height 15
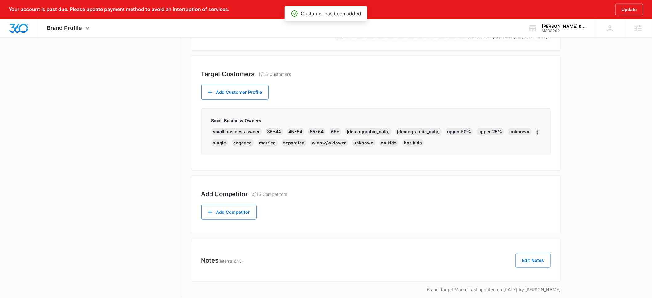
scroll to position [210, 0]
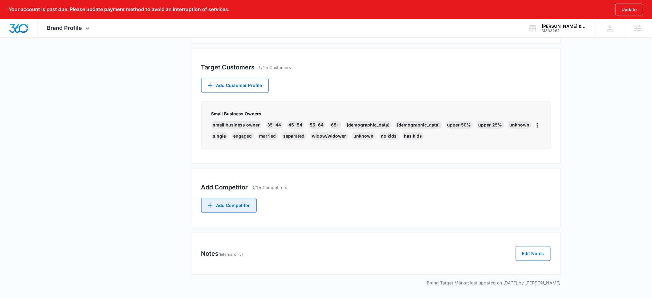
click at [225, 208] on button "Add Competitor" at bounding box center [229, 205] width 56 height 15
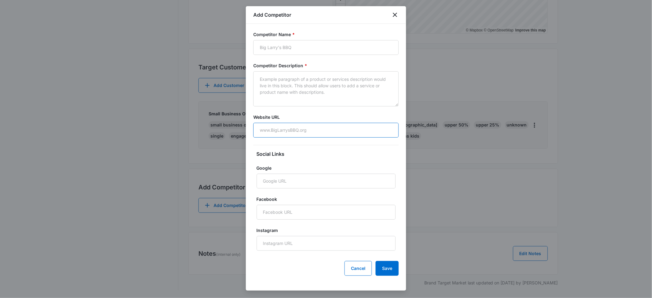
click at [271, 131] on input "Website URL" at bounding box center [326, 130] width 146 height 15
paste input "https://www.kalishlawnyc.com/"
type input "https://www.kalishlawnyc.com/"
click at [279, 47] on input "Competitor Name *" at bounding box center [326, 47] width 146 height 15
paste input "Law Firm of Adam Kalish"
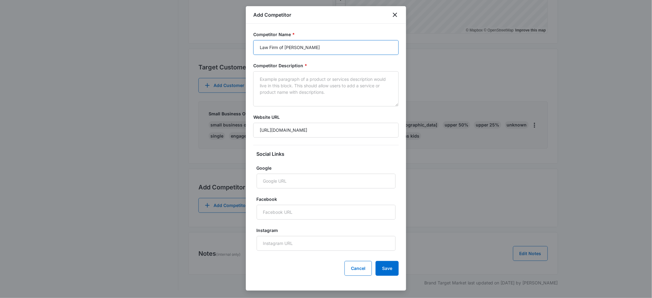
type input "Law Firm of Adam Kalish"
click at [278, 182] on input "Google" at bounding box center [326, 181] width 139 height 15
paste input "https://share.google/bovYaHquOhjFmUPLC"
type input "https://share.google/bovYaHquOhjFmUPLC"
click at [283, 211] on input "Facebook" at bounding box center [326, 212] width 139 height 15
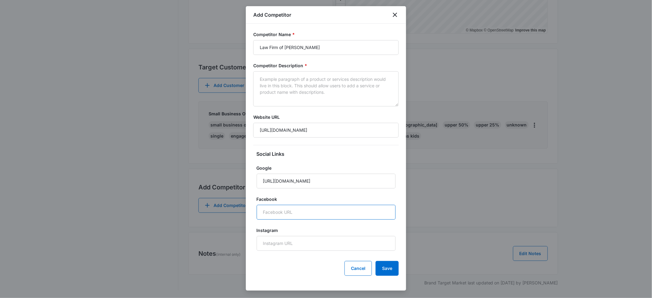
paste input "https://www.facebook.com/TheLawFirmOfAdamKalish"
type input "https://www.facebook.com/TheLawFirmOfAdamKalish"
click at [281, 86] on textarea "Competitor Description *" at bounding box center [326, 88] width 146 height 35
paste textarea "Real estate lawyer also specializing in commercial, civil and small-business la…"
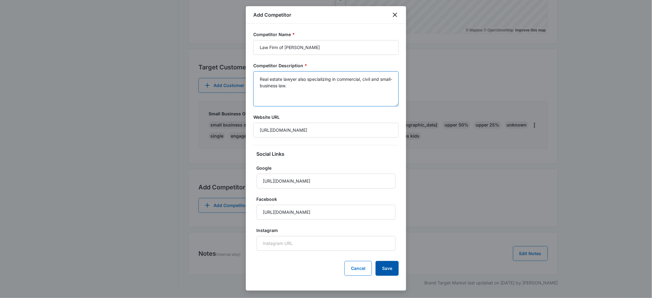
type textarea "Real estate lawyer also specializing in commercial, civil and small-business la…"
click at [383, 267] on button "Save" at bounding box center [387, 268] width 23 height 15
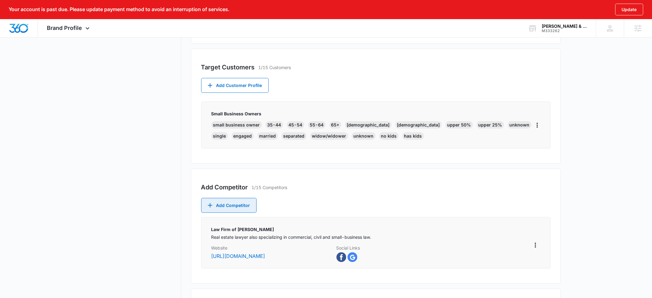
click at [226, 206] on button "Add Competitor" at bounding box center [229, 205] width 56 height 15
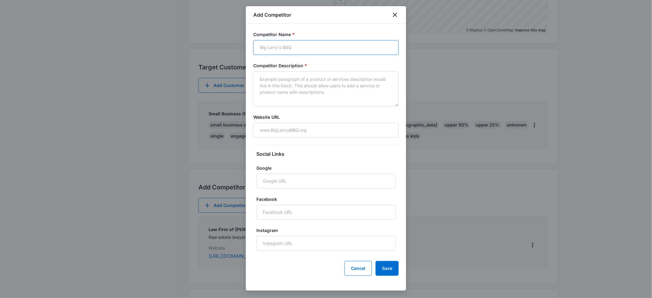
click at [278, 49] on input "Competitor Name *" at bounding box center [326, 47] width 146 height 15
paste input "Albert Maimone & Associates"
type input "Albert Maimone & Associates"
click at [268, 182] on input "Google" at bounding box center [326, 181] width 139 height 15
paste input "https://share.google/DDjD1c8Jq5eswi3rK"
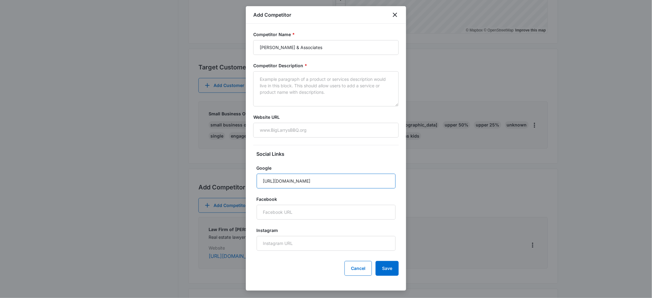
type input "https://share.google/DDjD1c8Jq5eswi3rK"
click at [276, 80] on textarea "Competitor Description *" at bounding box center [326, 88] width 146 height 35
paste textarea "Albert Maimone & Associates, P.C. is a Queens law firm specializing in real est…"
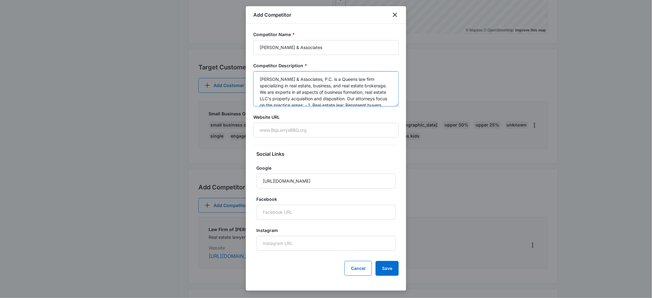
scroll to position [53, 0]
type textarea "Albert Maimone & Associates, P.C. is a Queens law firm specializing in real est…"
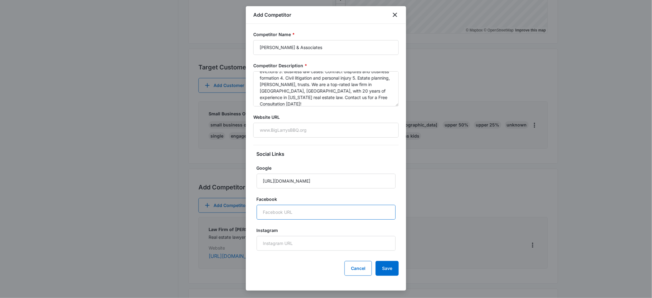
click at [276, 214] on input "Facebook" at bounding box center [326, 212] width 139 height 15
paste input "https://www.facebook.com/amapclaw"
type input "https://www.facebook.com/amapclaw"
click at [273, 127] on input "Website URL" at bounding box center [326, 130] width 146 height 15
paste input "https://maimonepc.com/"
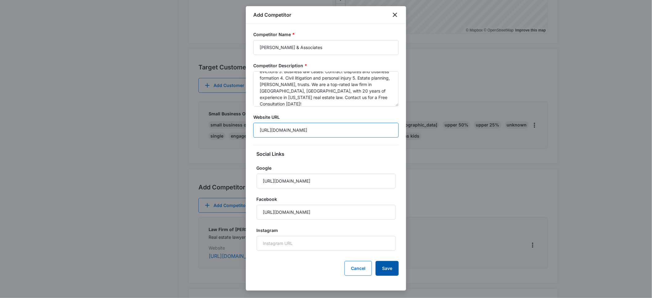
type input "https://maimonepc.com/"
click at [392, 264] on button "Save" at bounding box center [387, 268] width 23 height 15
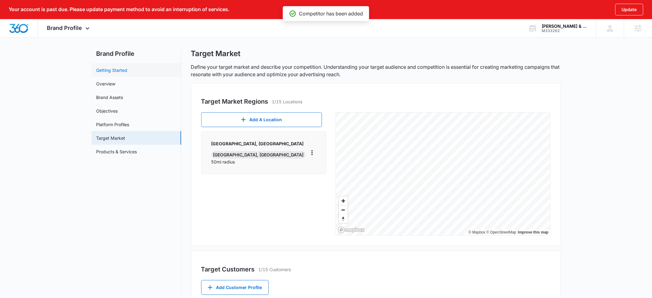
scroll to position [0, 0]
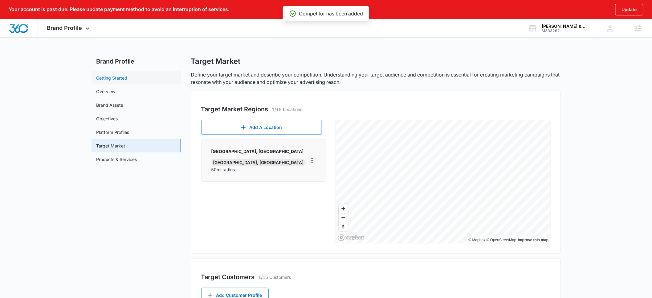
click at [108, 76] on link "Getting Started" at bounding box center [112, 78] width 31 height 6
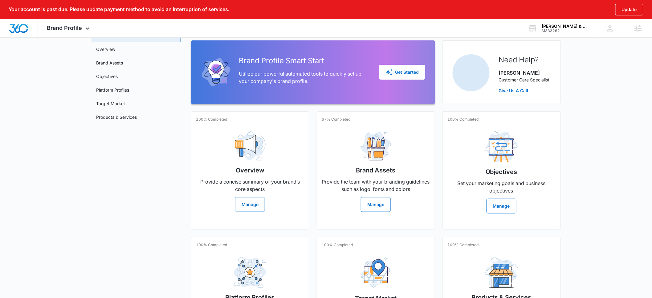
scroll to position [13, 0]
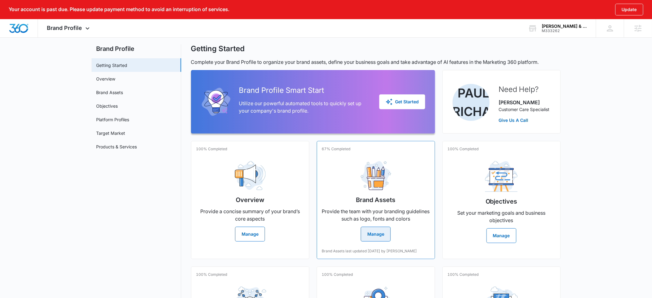
click at [380, 232] on button "Manage" at bounding box center [376, 234] width 30 height 15
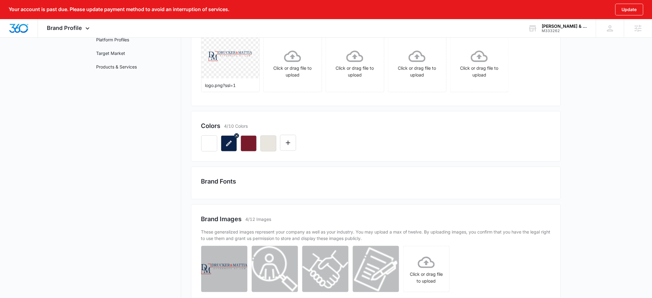
scroll to position [99, 0]
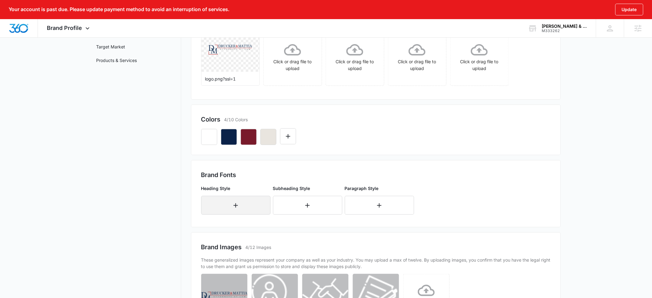
click at [235, 205] on icon "button" at bounding box center [235, 205] width 7 height 7
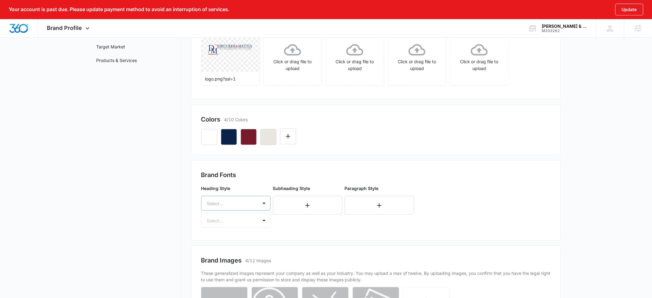
click at [236, 204] on div "Select..." at bounding box center [235, 203] width 69 height 15
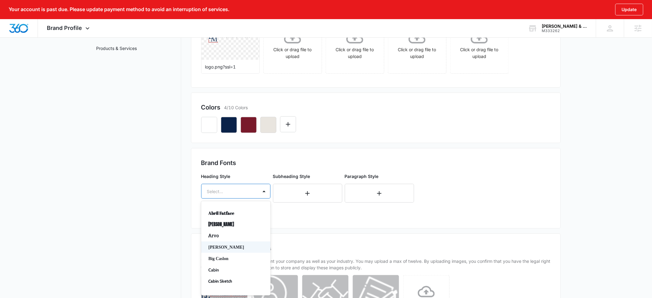
click at [228, 245] on p "Baskerville" at bounding box center [235, 247] width 53 height 6
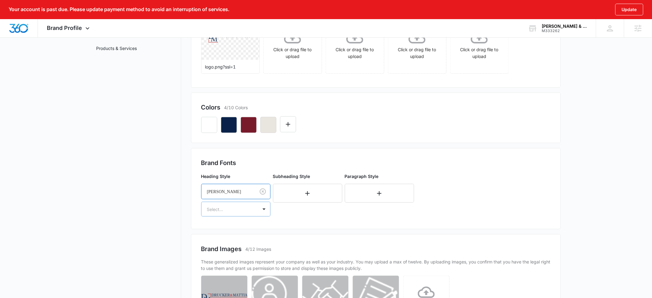
click at [233, 210] on div at bounding box center [228, 209] width 43 height 8
click at [218, 231] on p "Regular" at bounding box center [235, 231] width 53 height 6
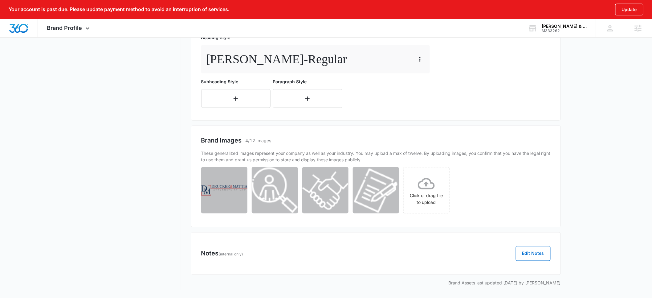
scroll to position [0, 0]
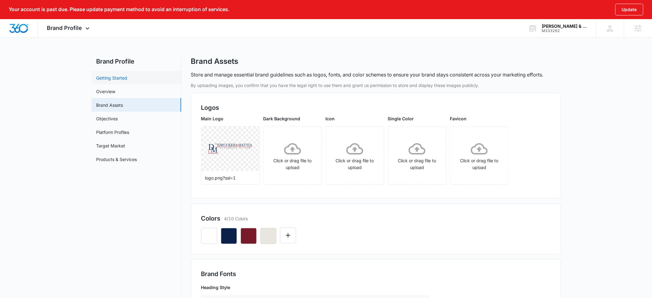
click at [105, 75] on link "Getting Started" at bounding box center [112, 78] width 31 height 6
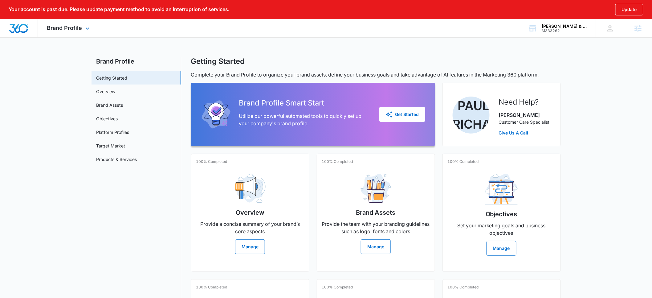
click at [21, 27] on img "Dashboard" at bounding box center [19, 28] width 20 height 9
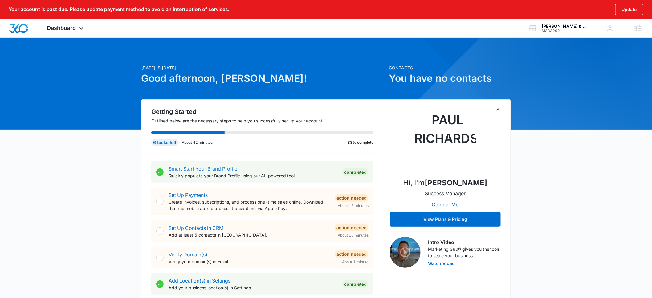
click at [191, 168] on link "Smart Start Your Brand Profile" at bounding box center [203, 169] width 69 height 6
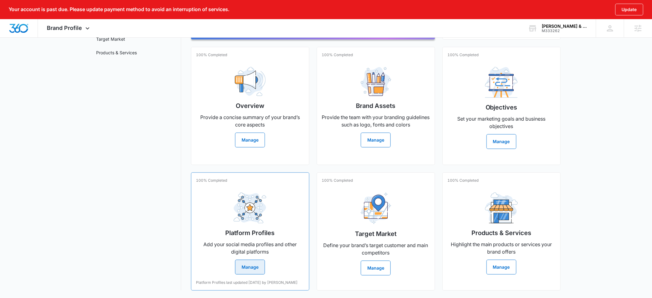
scroll to position [116, 0]
click at [408, 249] on p "Define your brand’s target customer and main competitors" at bounding box center [376, 248] width 108 height 15
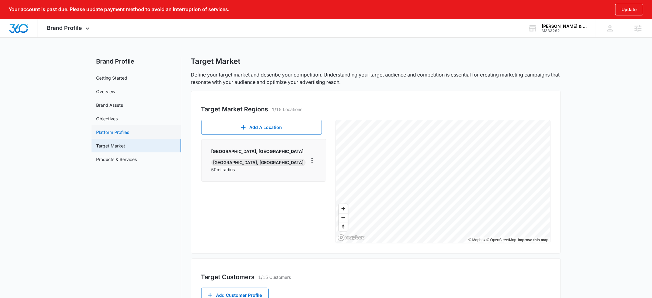
click at [122, 131] on link "Platform Profiles" at bounding box center [113, 132] width 33 height 6
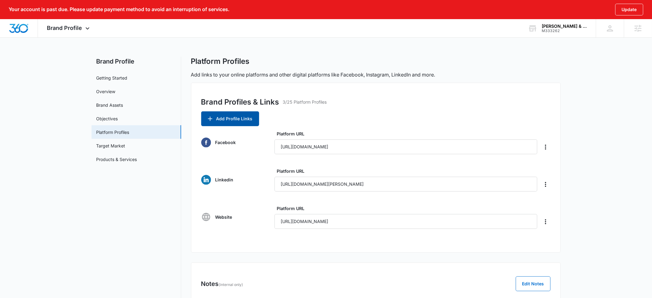
click at [230, 122] on button "Add Profile Links" at bounding box center [230, 118] width 58 height 15
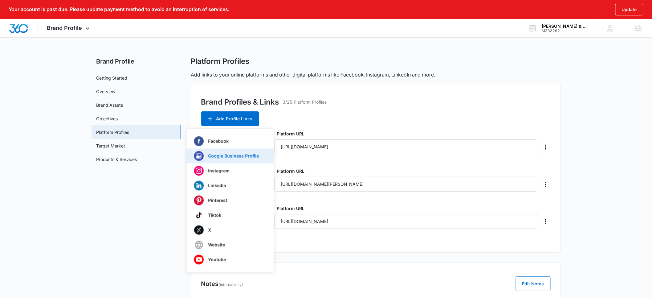
click at [220, 156] on p "Google Business Profile" at bounding box center [233, 156] width 51 height 4
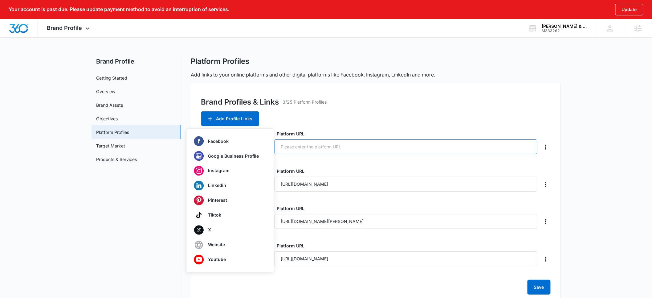
paste input "https://share.google/ecEgIFw53fFCz5Awt"
type input "https://share.google/ecEgIFw53fFCz5Awt"
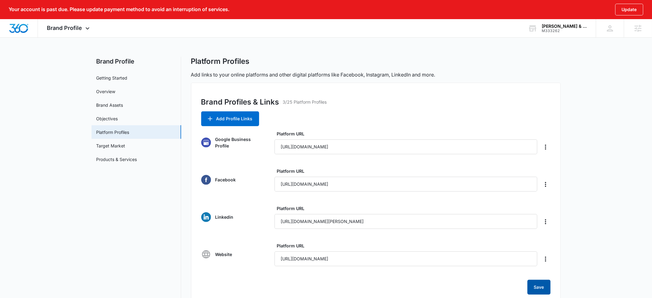
click at [537, 287] on button "Save" at bounding box center [539, 287] width 23 height 15
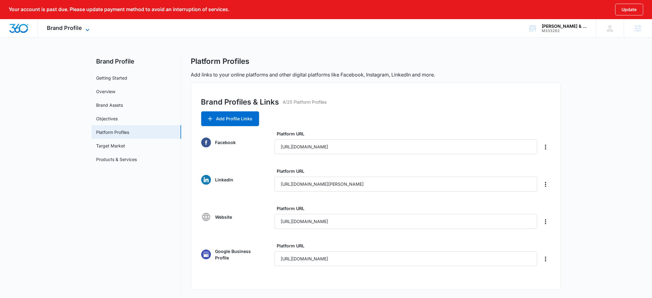
click at [81, 29] on span "Brand Profile" at bounding box center [64, 28] width 35 height 6
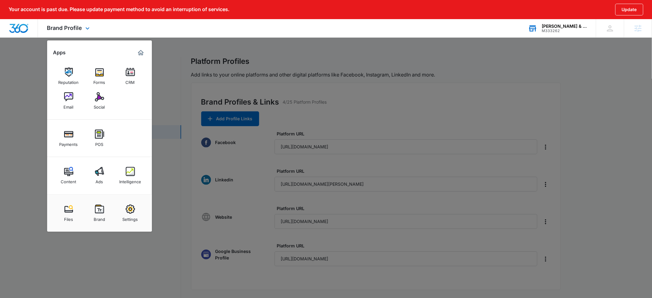
click at [546, 29] on div "M333262" at bounding box center [564, 31] width 45 height 4
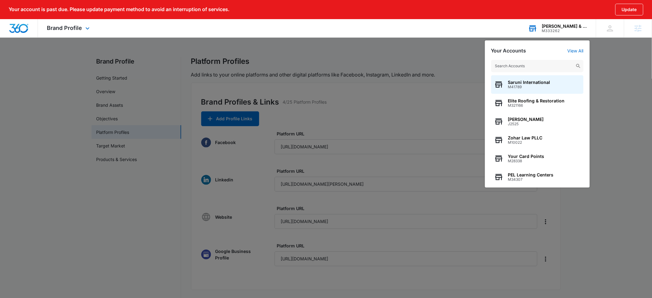
click at [519, 64] on input "text" at bounding box center [538, 66] width 93 height 12
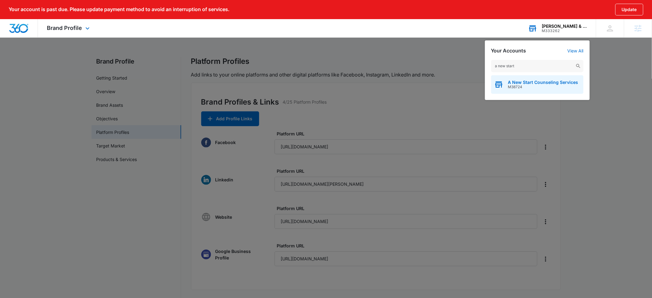
type input "a new start"
click at [524, 86] on span "M38724" at bounding box center [543, 87] width 70 height 4
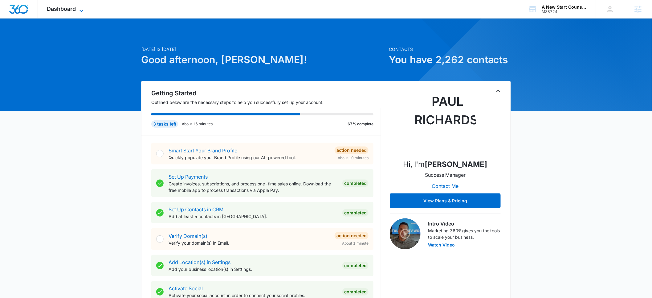
click at [71, 10] on span "Dashboard" at bounding box center [61, 9] width 29 height 6
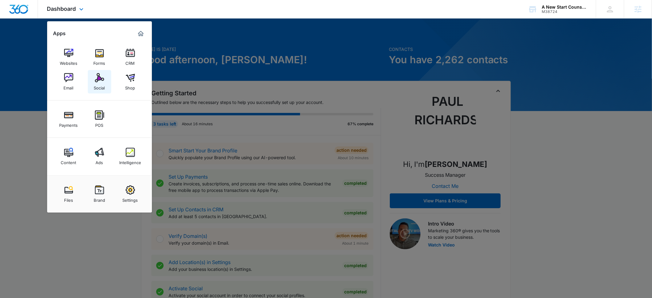
click at [101, 82] on img at bounding box center [99, 77] width 9 height 9
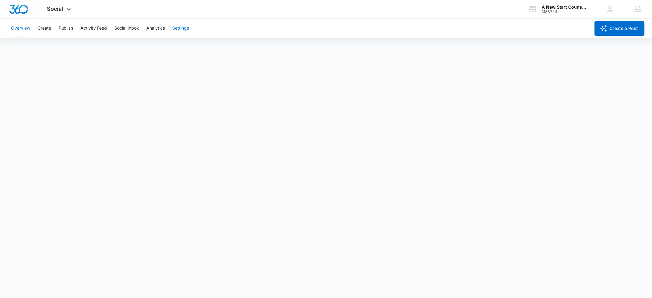
click at [177, 27] on button "Settings" at bounding box center [180, 29] width 17 height 20
click at [205, 13] on div "Social Apps Websites Forms CRM Email Social Shop Payments POS Content Ads Intel…" at bounding box center [326, 9] width 652 height 19
click at [23, 29] on button "Overview" at bounding box center [20, 29] width 19 height 20
click at [61, 9] on span "Social" at bounding box center [55, 9] width 16 height 6
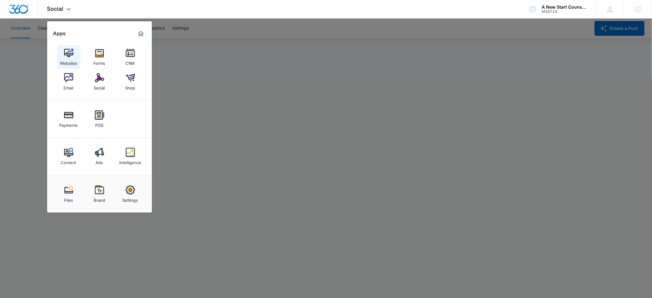
click at [70, 54] on img at bounding box center [68, 52] width 9 height 9
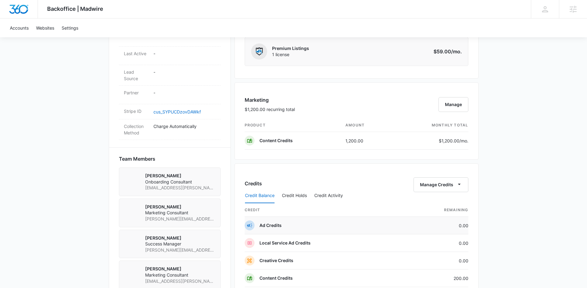
scroll to position [390, 0]
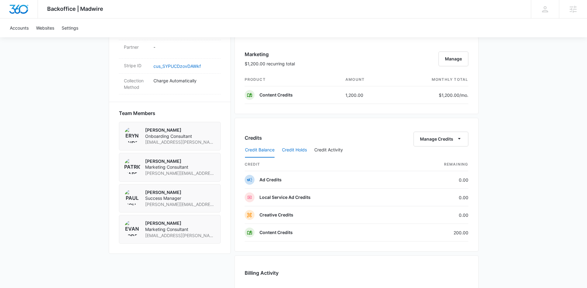
click at [295, 152] on button "Credit Holds" at bounding box center [294, 150] width 25 height 15
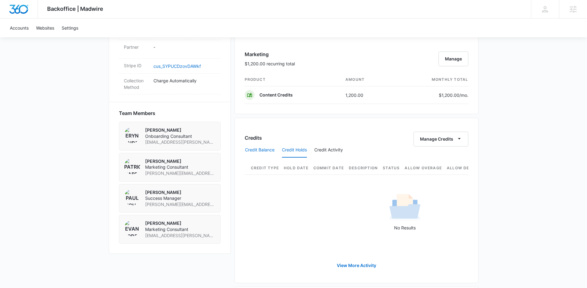
click at [261, 150] on button "Credit Balance" at bounding box center [260, 150] width 30 height 15
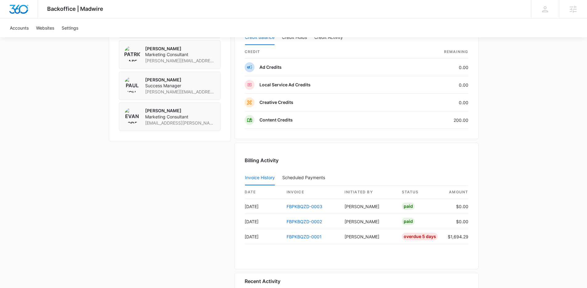
scroll to position [506, 0]
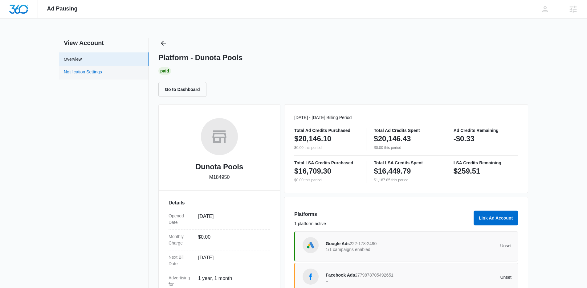
click at [102, 75] on link "Notification Settings" at bounding box center [83, 73] width 38 height 8
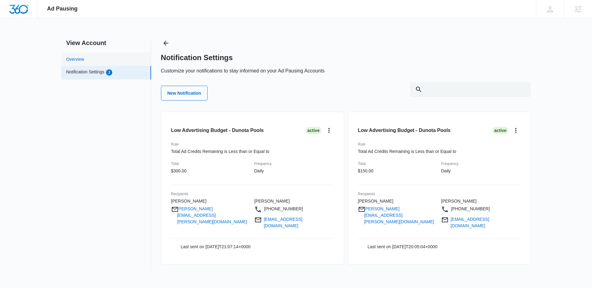
click at [84, 58] on link "Overview" at bounding box center [75, 59] width 18 height 6
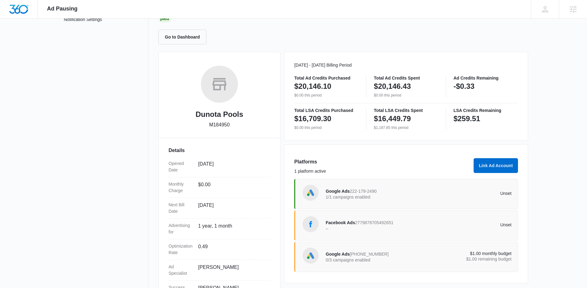
scroll to position [47, 0]
